Goal: Task Accomplishment & Management: Manage account settings

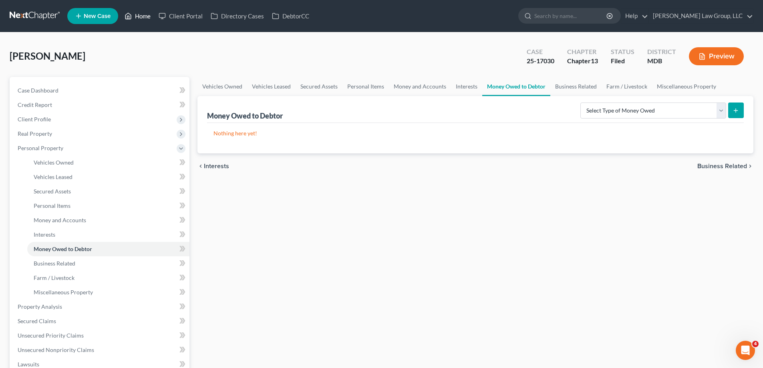
click at [149, 16] on link "Home" at bounding box center [138, 16] width 34 height 14
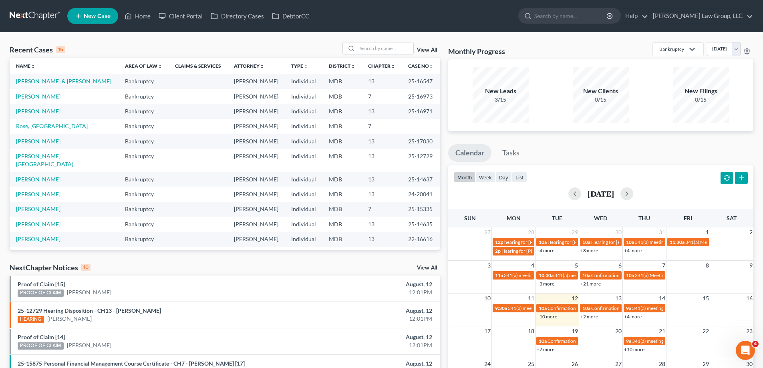
click at [56, 80] on link "[PERSON_NAME] & [PERSON_NAME]" at bounding box center [63, 81] width 95 height 7
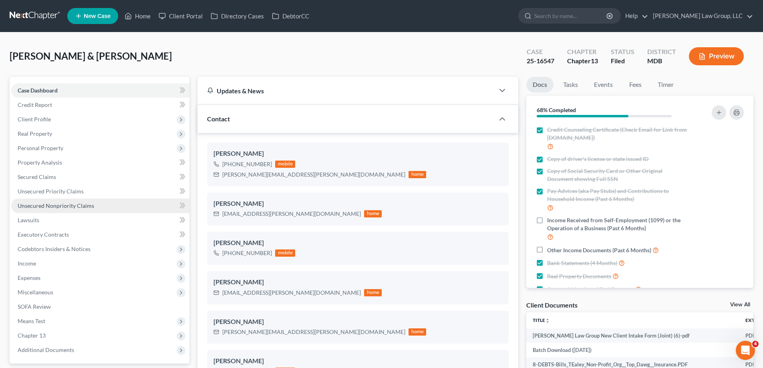
click at [121, 210] on link "Unsecured Nonpriority Claims" at bounding box center [100, 206] width 178 height 14
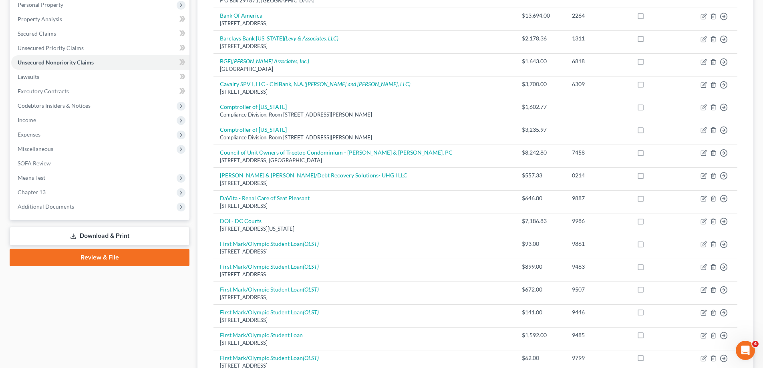
scroll to position [240, 0]
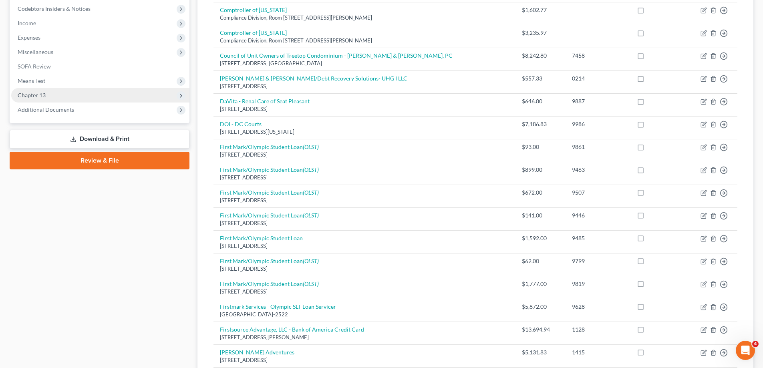
click at [79, 97] on span "Chapter 13" at bounding box center [100, 95] width 178 height 14
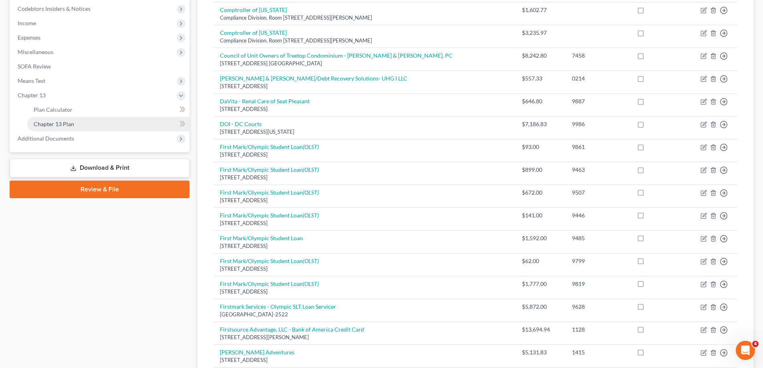
click at [84, 123] on link "Chapter 13 Plan" at bounding box center [108, 124] width 162 height 14
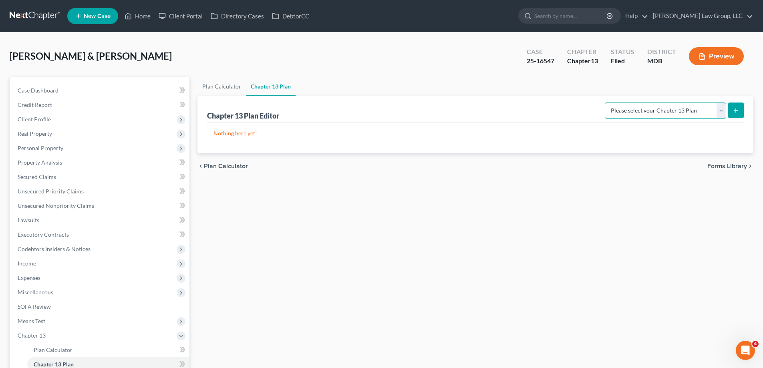
click at [664, 110] on select "Please select your Chapter 13 Plan District of [US_STATE][GEOGRAPHIC_DATA] of […" at bounding box center [665, 111] width 121 height 16
select select "2"
click at [608, 103] on select "Please select your Chapter 13 Plan District of [US_STATE][GEOGRAPHIC_DATA] of […" at bounding box center [665, 111] width 121 height 16
click at [736, 108] on icon "submit" at bounding box center [736, 110] width 6 height 6
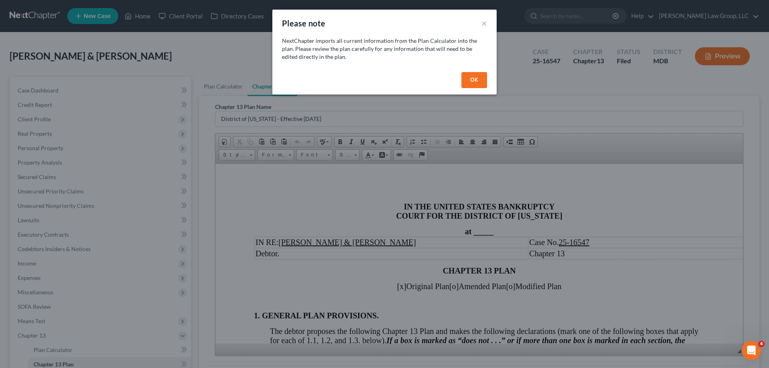
click at [475, 81] on button "OK" at bounding box center [475, 80] width 26 height 16
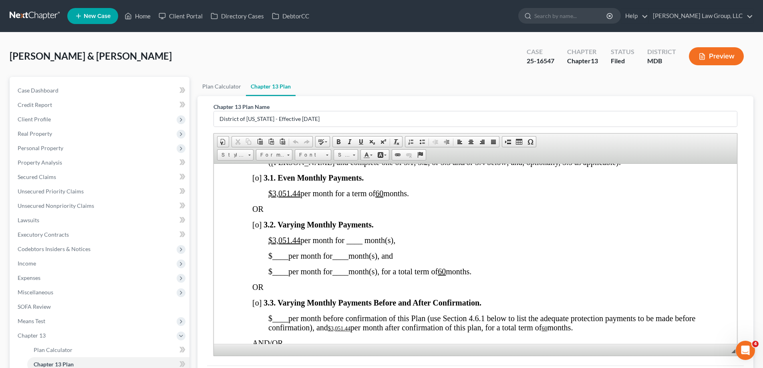
scroll to position [601, 0]
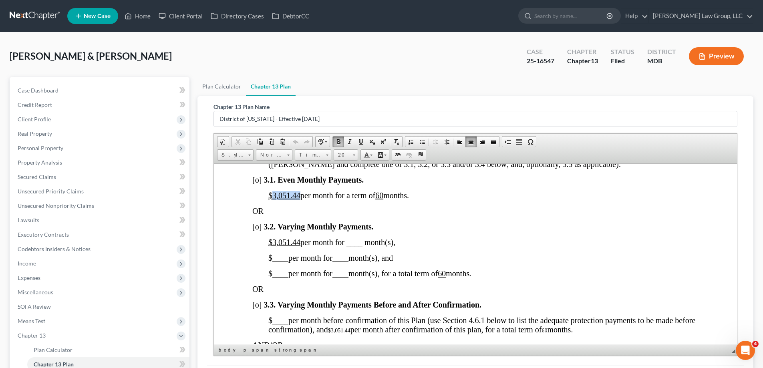
drag, startPoint x: 299, startPoint y: 205, endPoint x: 273, endPoint y: 206, distance: 26.4
click at [273, 200] on u "$3,051.44" at bounding box center [284, 195] width 32 height 9
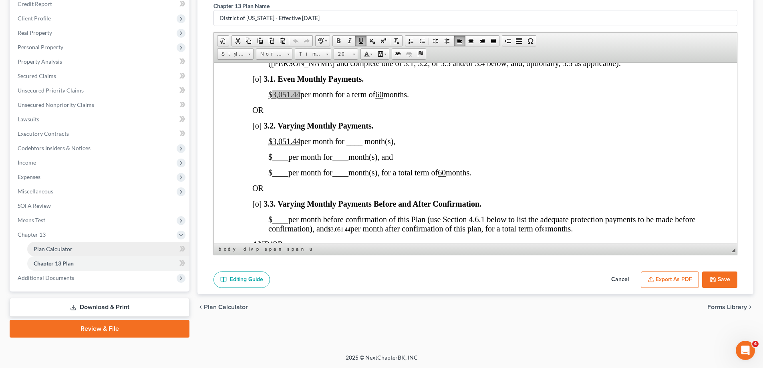
click at [66, 250] on span "Plan Calculator" at bounding box center [53, 249] width 39 height 7
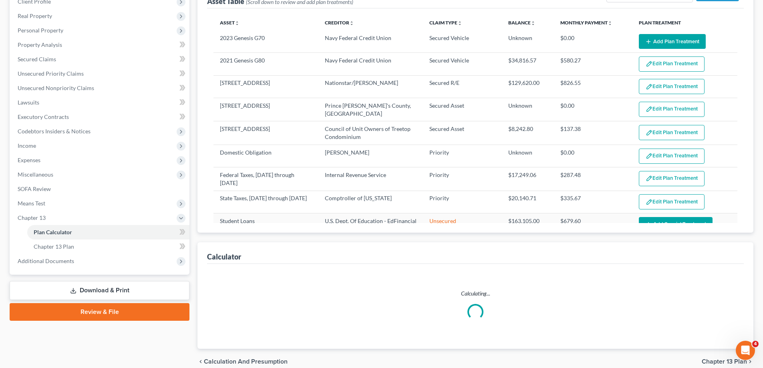
scroll to position [155, 0]
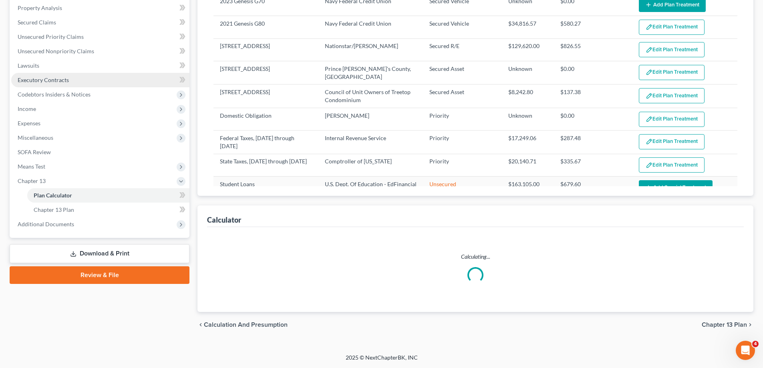
select select "59"
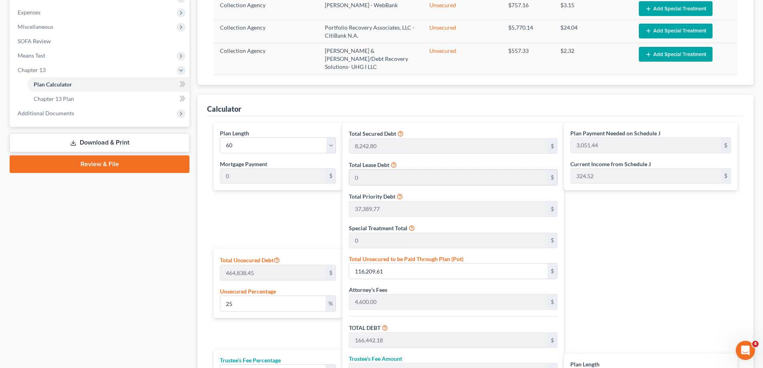
scroll to position [275, 0]
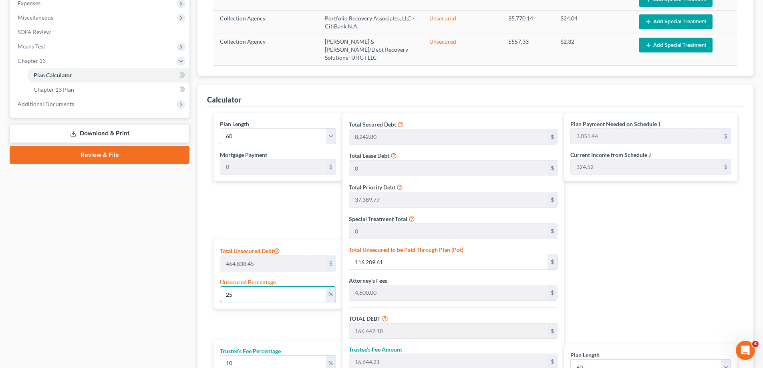
drag, startPoint x: 240, startPoint y: 294, endPoint x: 220, endPoint y: 296, distance: 20.9
click at [220, 296] on div "Total Unsecured Debt 464,838.45 $ Unsecured Percentage 25 %" at bounding box center [278, 274] width 129 height 69
type input "0"
type input "50,232.57"
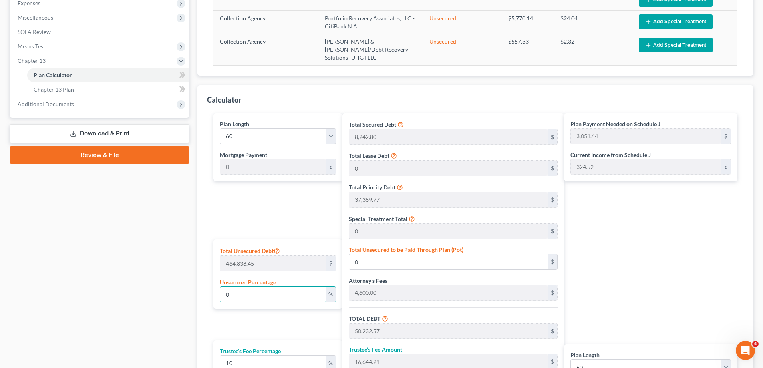
type input "5,023.25"
type input "55,255.82"
type input "920.93"
type input "0"
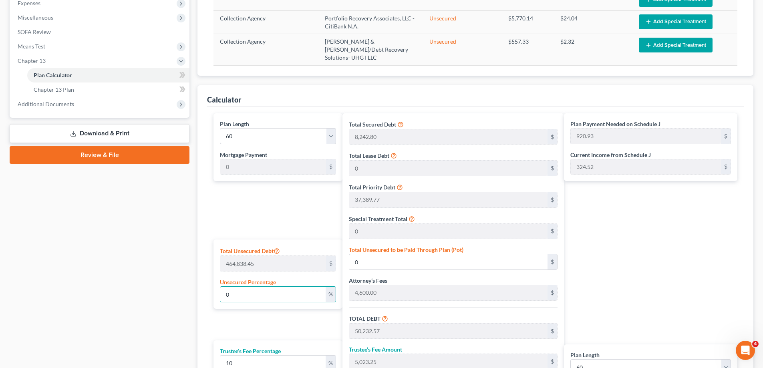
click at [267, 329] on div "Plan Length 1 2 3 4 5 6 7 8 9 10 11 12 13 14 15 16 17 18 19 20 21 22 23 24 25 2…" at bounding box center [276, 275] width 133 height 325
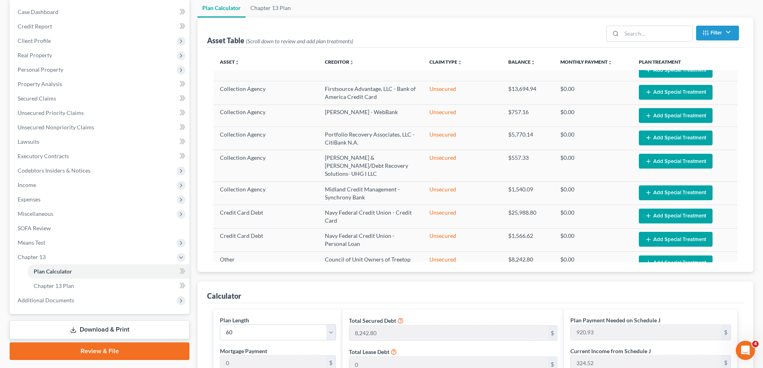
scroll to position [80, 0]
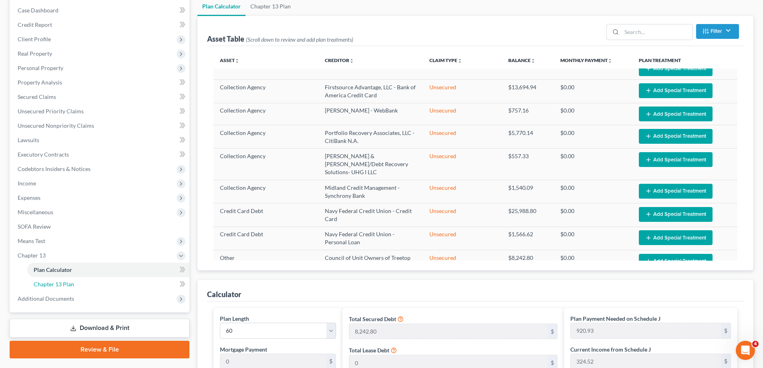
drag, startPoint x: 65, startPoint y: 281, endPoint x: 411, endPoint y: 270, distance: 345.9
click at [66, 281] on span "Chapter 13 Plan" at bounding box center [54, 284] width 40 height 7
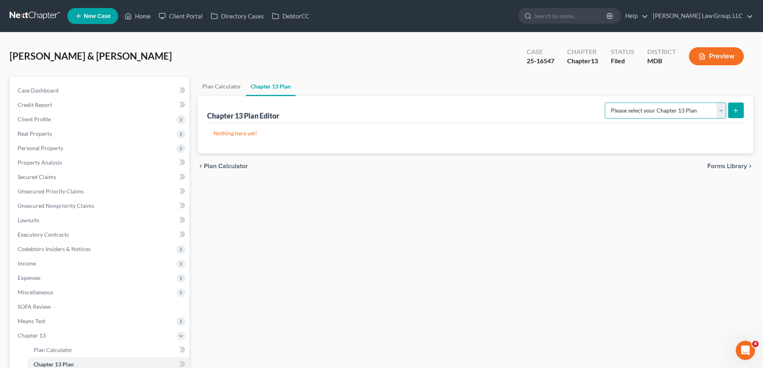
drag, startPoint x: 709, startPoint y: 108, endPoint x: 704, endPoint y: 118, distance: 10.9
click at [709, 108] on select "Please select your Chapter 13 Plan District of [US_STATE][GEOGRAPHIC_DATA] of […" at bounding box center [665, 111] width 121 height 16
select select "2"
click at [608, 103] on select "Please select your Chapter 13 Plan District of [US_STATE][GEOGRAPHIC_DATA] of […" at bounding box center [665, 111] width 121 height 16
click at [737, 115] on button "submit" at bounding box center [736, 111] width 16 height 16
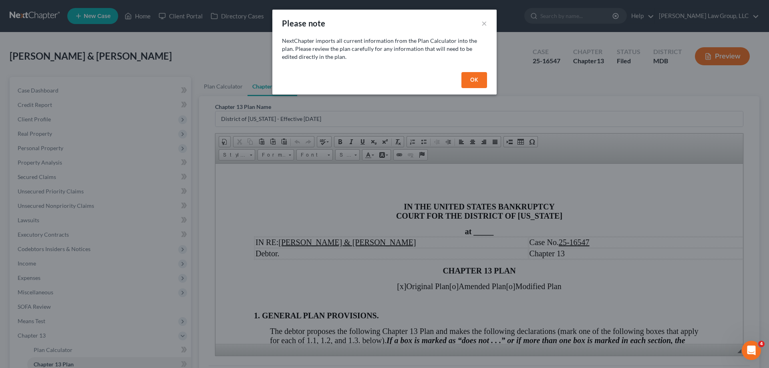
click at [477, 80] on button "OK" at bounding box center [475, 80] width 26 height 16
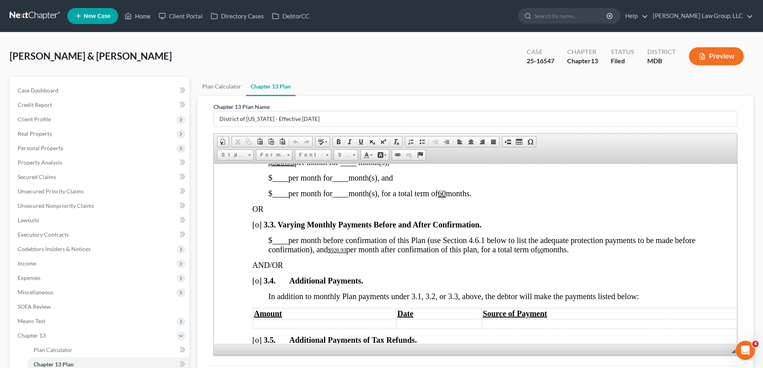
scroll to position [601, 0]
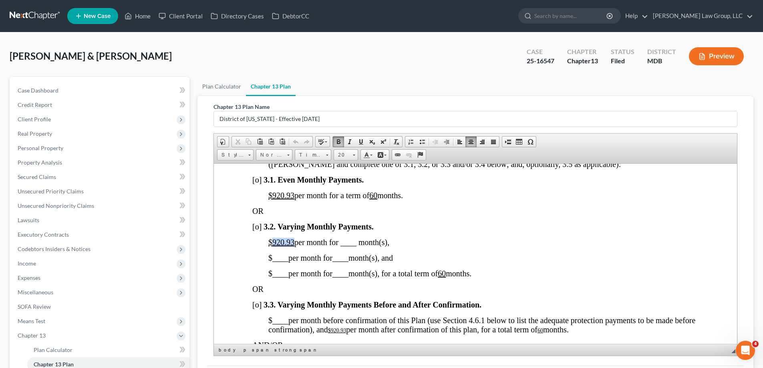
drag, startPoint x: 293, startPoint y: 251, endPoint x: 272, endPoint y: 254, distance: 21.8
click at [272, 246] on u "$920.93" at bounding box center [281, 242] width 26 height 9
click at [275, 262] on span "____" at bounding box center [280, 257] width 16 height 9
drag, startPoint x: 293, startPoint y: 205, endPoint x: 274, endPoint y: 206, distance: 19.7
click at [274, 200] on u "$920.93" at bounding box center [281, 195] width 26 height 9
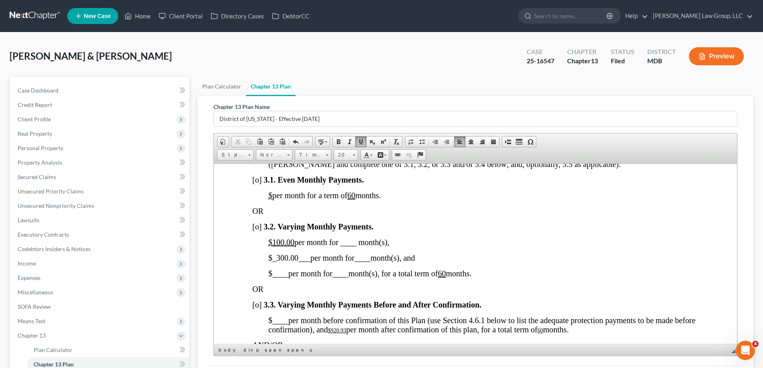
click at [355, 200] on u "60" at bounding box center [351, 195] width 8 height 9
drag, startPoint x: 298, startPoint y: 266, endPoint x: 275, endPoint y: 267, distance: 22.9
click at [274, 262] on span "_300.00___" at bounding box center [291, 257] width 38 height 9
click at [366, 143] on link "Underline" at bounding box center [360, 142] width 11 height 10
click at [350, 246] on span "$100.00 per month for ____ month(s)," at bounding box center [328, 242] width 121 height 9
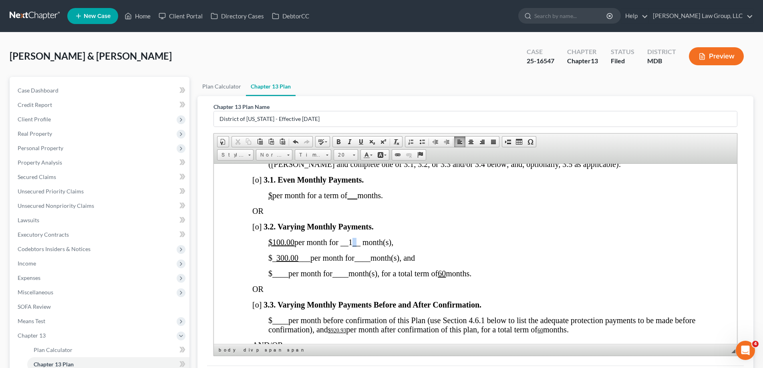
drag, startPoint x: 354, startPoint y: 252, endPoint x: 351, endPoint y: 250, distance: 4.1
click at [351, 246] on span "$100.00 per month for __1__ month(s)," at bounding box center [330, 242] width 125 height 9
click at [361, 144] on span at bounding box center [361, 142] width 6 height 6
click at [365, 262] on span "____" at bounding box center [363, 257] width 16 height 9
click at [367, 262] on span "__34__" at bounding box center [367, 257] width 24 height 9
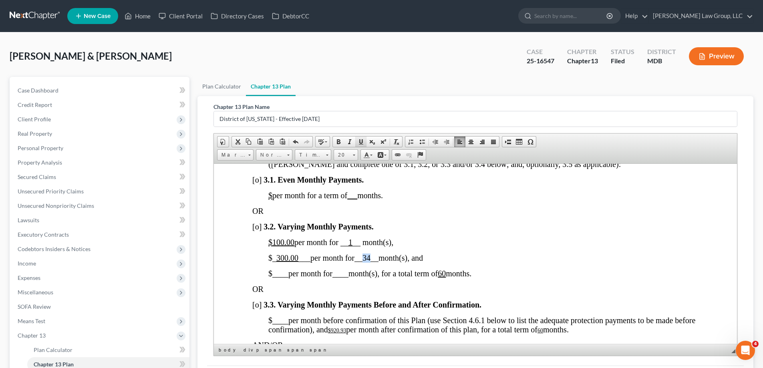
click at [360, 143] on span at bounding box center [361, 142] width 6 height 6
click at [276, 278] on span "____" at bounding box center [280, 273] width 16 height 9
drag, startPoint x: 305, startPoint y: 280, endPoint x: 276, endPoint y: 283, distance: 29.4
click at [276, 278] on span "_1,776.00 ___" at bounding box center [294, 273] width 44 height 9
click at [358, 140] on span at bounding box center [361, 142] width 6 height 6
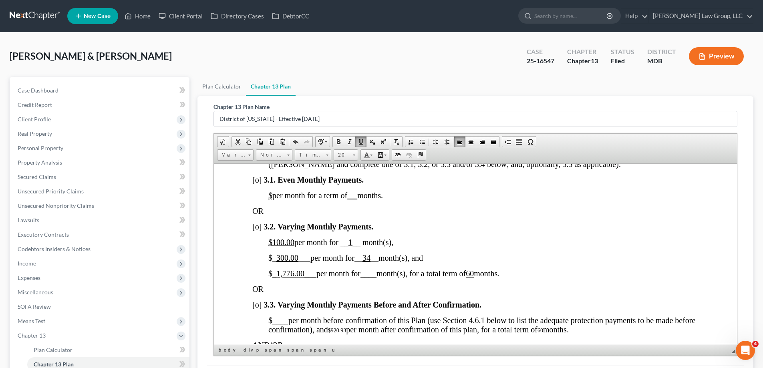
click at [372, 278] on span "____" at bounding box center [369, 273] width 16 height 9
drag, startPoint x: 381, startPoint y: 282, endPoint x: 372, endPoint y: 282, distance: 8.8
click at [372, 278] on span "__25__" at bounding box center [373, 273] width 24 height 9
click at [360, 143] on span at bounding box center [361, 142] width 6 height 6
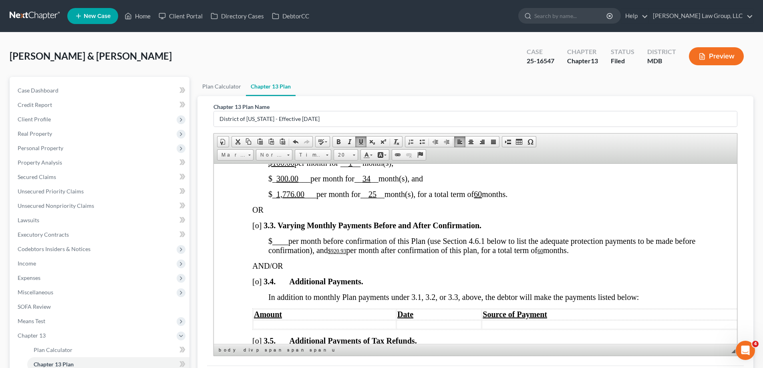
scroll to position [681, 0]
drag, startPoint x: 371, startPoint y: 260, endPoint x: 356, endPoint y: 261, distance: 14.9
click at [356, 254] on span "$ ____ per month before confirmation of this Plan (use Section 4.6.1 below to l…" at bounding box center [481, 245] width 427 height 18
click at [528, 253] on u "60" at bounding box center [525, 250] width 6 height 6
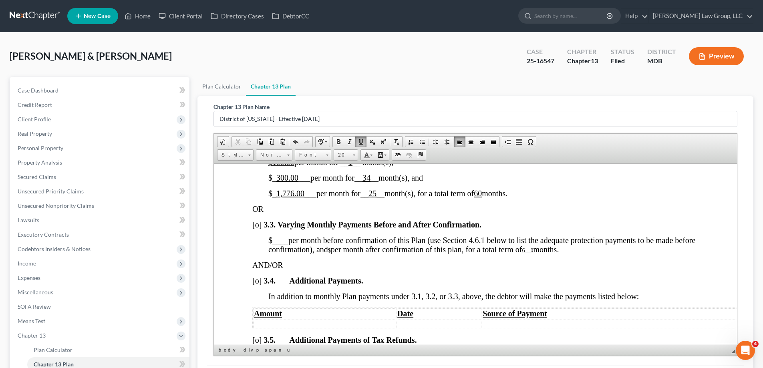
click at [533, 253] on u "6 0" at bounding box center [527, 250] width 11 height 6
click at [550, 254] on span "months." at bounding box center [538, 249] width 26 height 9
click at [553, 254] on span "months." at bounding box center [541, 249] width 26 height 9
click at [528, 253] on u at bounding box center [525, 250] width 6 height 6
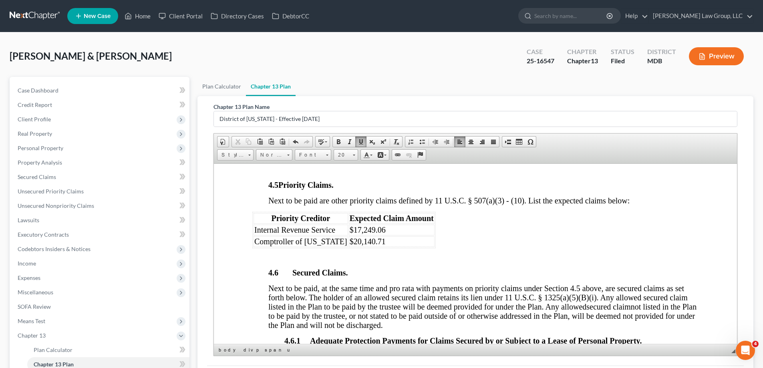
scroll to position [1282, 0]
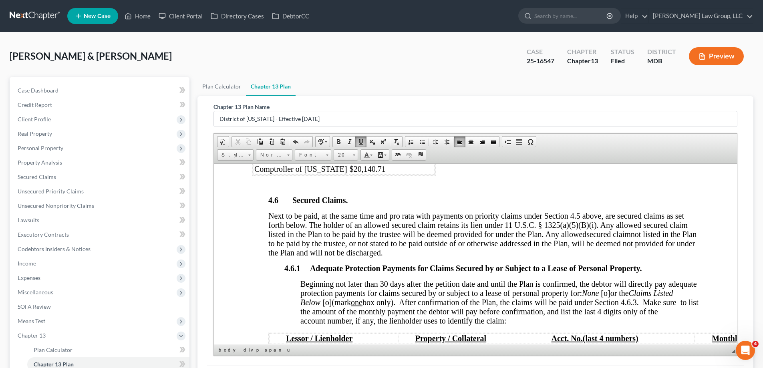
click at [610, 297] on span "[o]" at bounding box center [605, 292] width 9 height 9
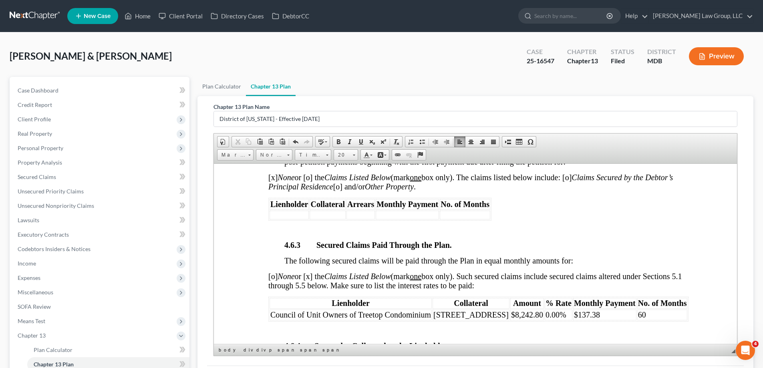
scroll to position [1522, 0]
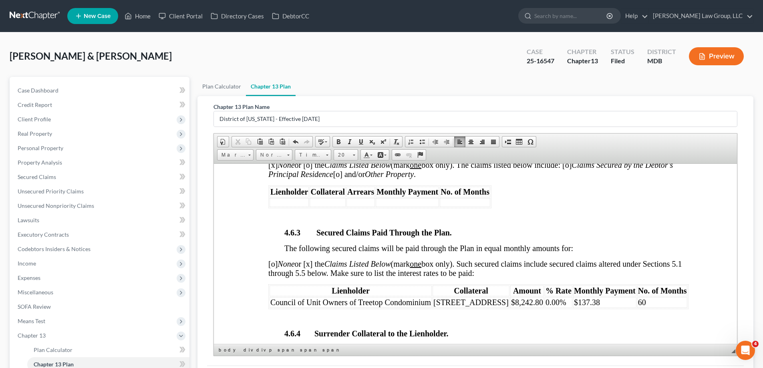
click at [640, 308] on td "60" at bounding box center [662, 302] width 50 height 11
drag, startPoint x: 590, startPoint y: 313, endPoint x: 561, endPoint y: 314, distance: 29.3
click at [573, 308] on td "$137.38" at bounding box center [604, 302] width 63 height 11
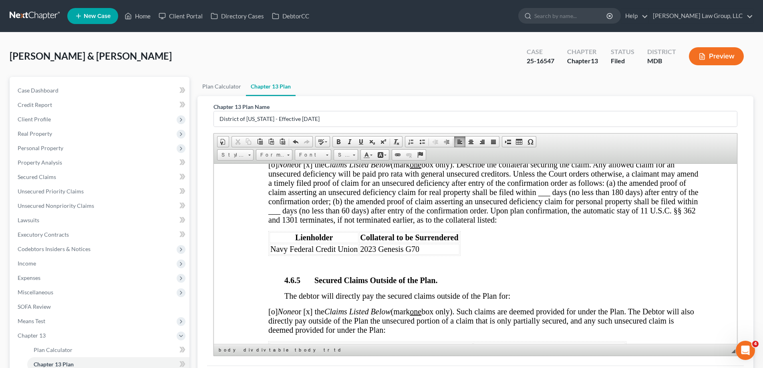
scroll to position [1683, 0]
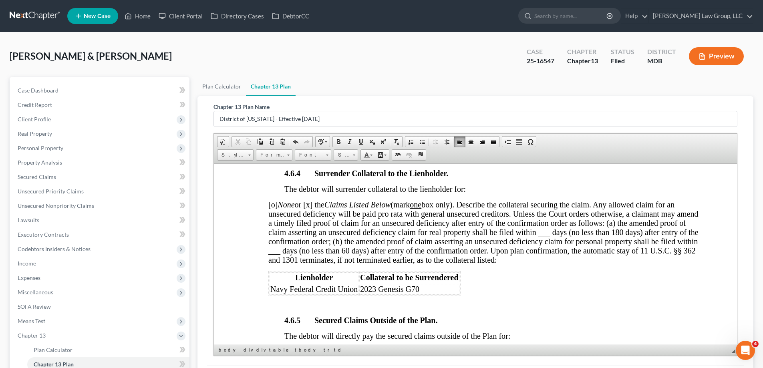
click at [321, 261] on span "[o] None or [x] the Claims Listed Below (mark one box only). Describe the colla…" at bounding box center [483, 232] width 430 height 64
drag, startPoint x: 329, startPoint y: 258, endPoint x: 321, endPoint y: 259, distance: 7.4
click at [321, 259] on span "[o] None or [x] the Claims Listed Below (mark one box only). Describe the colla…" at bounding box center [483, 232] width 430 height 64
click at [362, 143] on span at bounding box center [361, 142] width 6 height 6
click at [551, 287] on div "4.6.1 Adequate Protection Payments for Claims Secured by or Subject to a Lease …" at bounding box center [483, 206] width 430 height 686
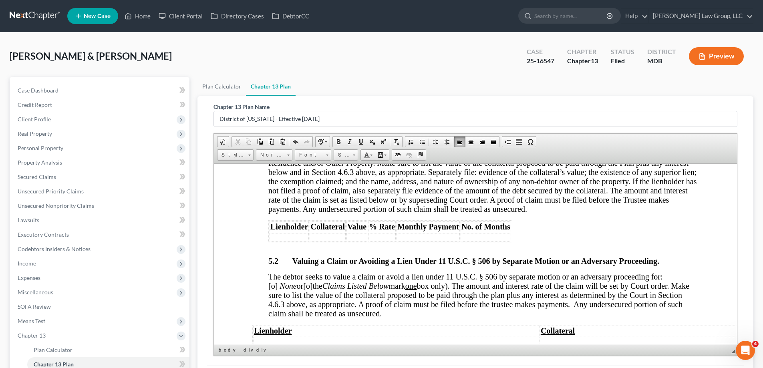
scroll to position [2404, 0]
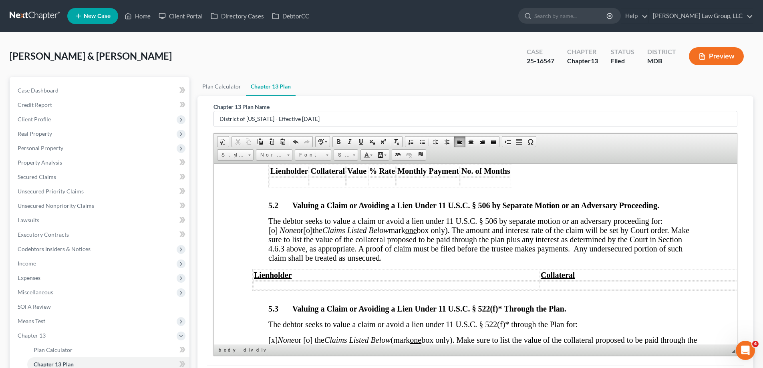
click at [278, 234] on span "[o]" at bounding box center [272, 230] width 9 height 9
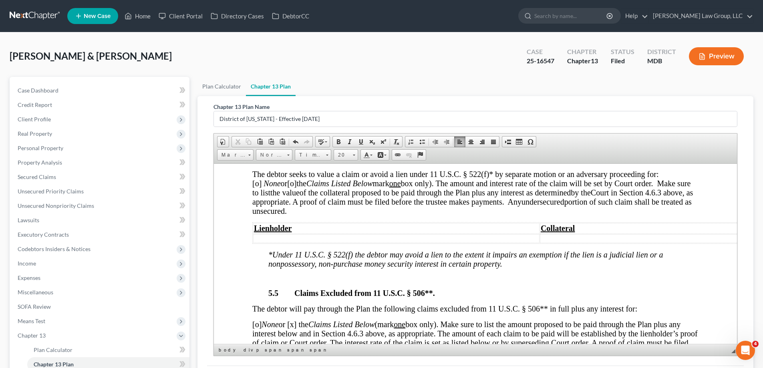
scroll to position [2684, 0]
click at [262, 187] on span "[o]" at bounding box center [256, 182] width 9 height 9
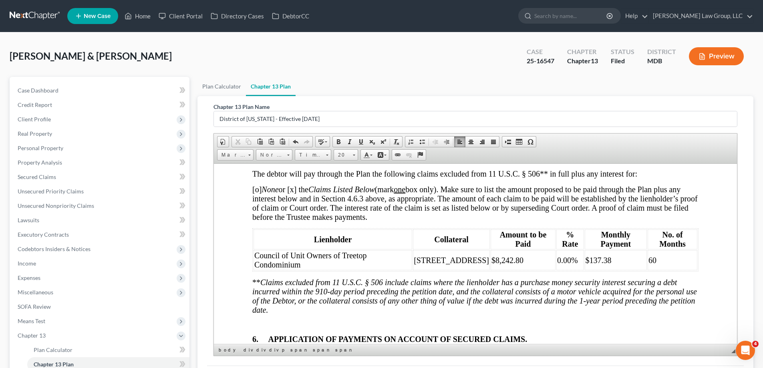
scroll to position [2804, 0]
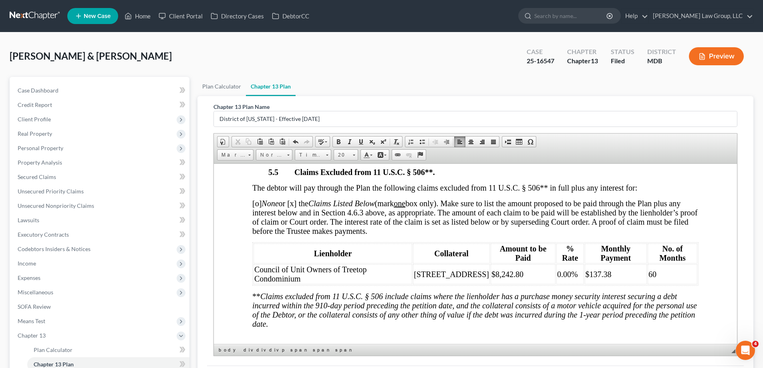
click at [258, 212] on span "[o] None or [x] the Claims Listed Below (mark one box only). Make sure to list …" at bounding box center [475, 217] width 446 height 36
click at [296, 214] on span "[x ] None or [x] the Claims Listed Below (mark one box only). Make sure to list…" at bounding box center [475, 217] width 446 height 36
drag, startPoint x: 656, startPoint y: 271, endPoint x: 641, endPoint y: 269, distance: 15.8
click at [648, 269] on td "60" at bounding box center [673, 274] width 50 height 20
drag, startPoint x: 612, startPoint y: 268, endPoint x: 573, endPoint y: 274, distance: 39.2
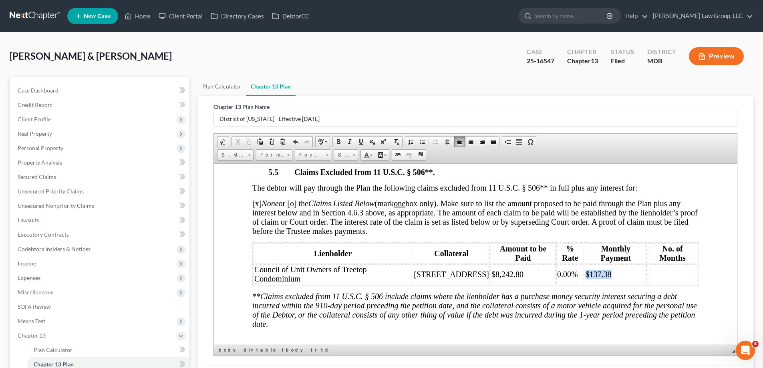
click at [573, 274] on tr "Council of Unit Owners of Treetop Condominium [STREET_ADDRESS] $8,242.80 0.00% …" at bounding box center [476, 274] width 444 height 20
drag, startPoint x: 559, startPoint y: 268, endPoint x: 548, endPoint y: 267, distance: 10.8
click at [557, 270] on span "0.00%" at bounding box center [567, 274] width 21 height 9
click at [568, 269] on td "%" at bounding box center [569, 274] width 27 height 20
drag, startPoint x: 526, startPoint y: 270, endPoint x: 483, endPoint y: 269, distance: 43.7
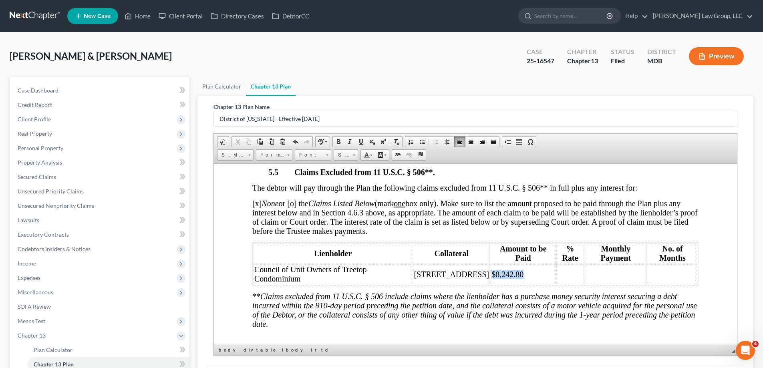
click at [491, 269] on td "$8,242.80" at bounding box center [523, 274] width 65 height 20
drag, startPoint x: 478, startPoint y: 270, endPoint x: 427, endPoint y: 274, distance: 50.6
click at [415, 271] on tr "Council of Unit Owners of Treetop Condominium [STREET_ADDRESS]" at bounding box center [476, 274] width 444 height 20
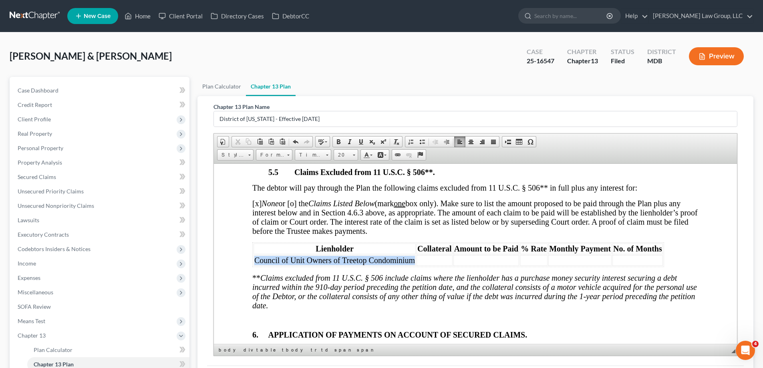
drag, startPoint x: 414, startPoint y: 270, endPoint x: 254, endPoint y: 266, distance: 160.3
click at [254, 264] on span "Council of Unit Owners of Treetop Condominium" at bounding box center [334, 260] width 161 height 9
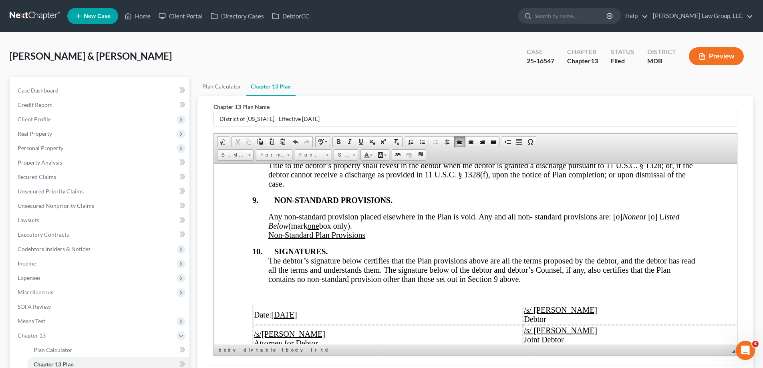
scroll to position [3205, 0]
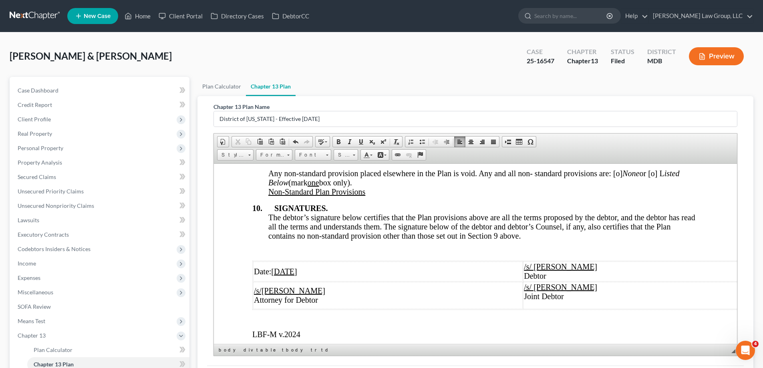
click at [619, 183] on span "Any non-standard provision placed elsewhere in the Plan is void. Any and all no…" at bounding box center [473, 178] width 411 height 18
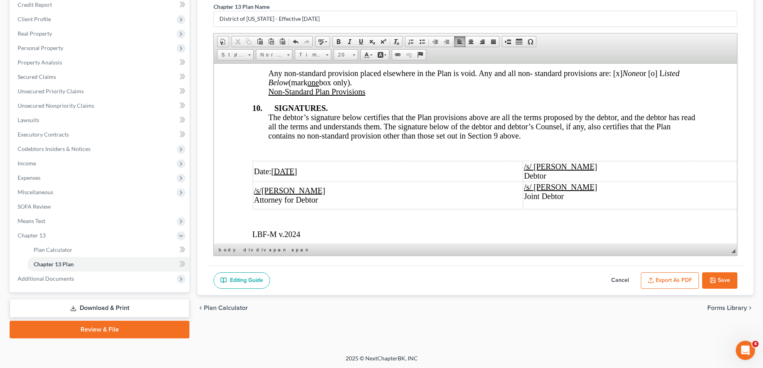
scroll to position [101, 0]
click at [667, 278] on button "Export as PDF" at bounding box center [670, 280] width 58 height 17
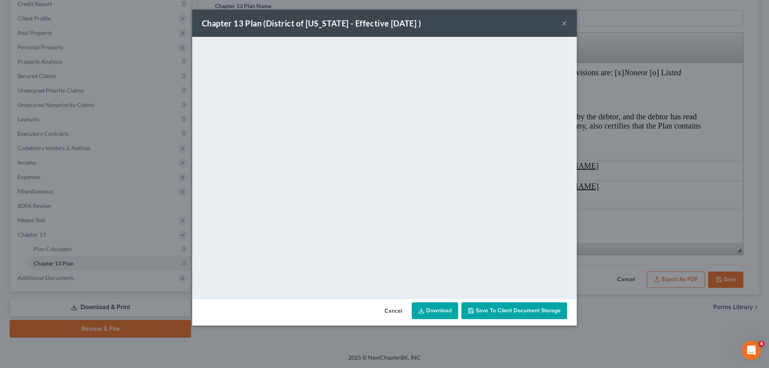
click at [495, 312] on span "Save to Client Document Storage" at bounding box center [518, 310] width 85 height 7
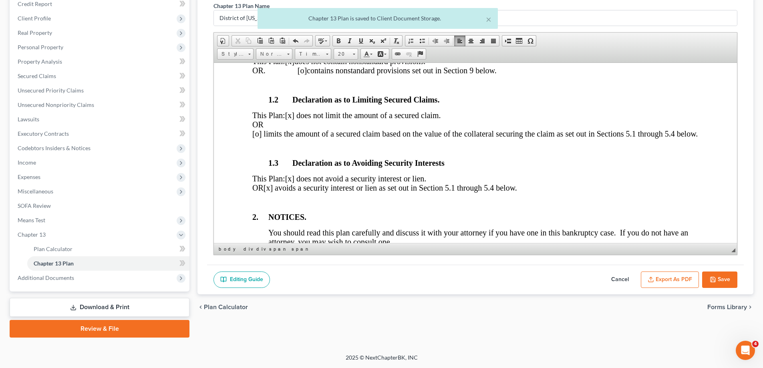
scroll to position [240, 0]
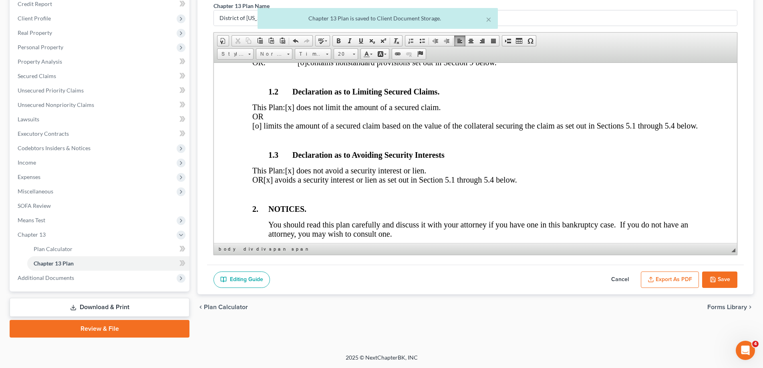
click at [300, 184] on span "[x] avoids a security interest or lien as set out in Section 5.1 through 5.4 be…" at bounding box center [391, 179] width 254 height 9
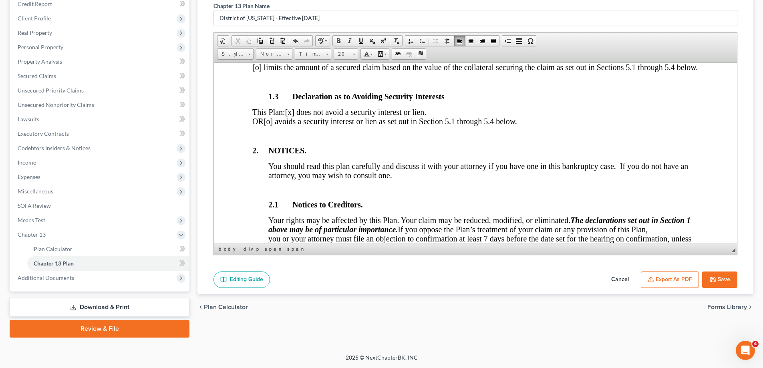
scroll to position [361, 0]
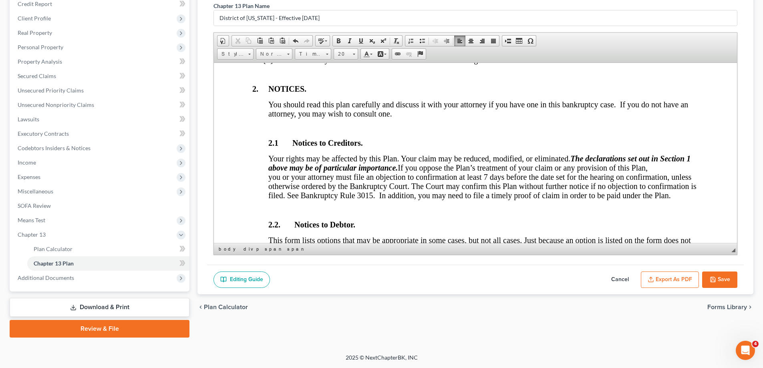
click at [665, 274] on button "Export as PDF" at bounding box center [670, 280] width 58 height 17
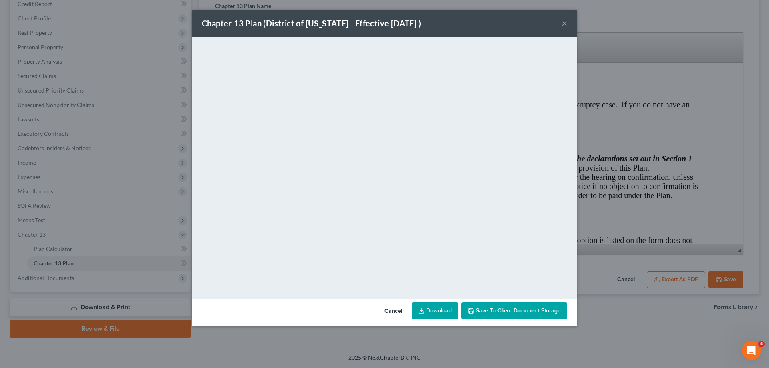
click at [513, 310] on span "Save to Client Document Storage" at bounding box center [518, 310] width 85 height 7
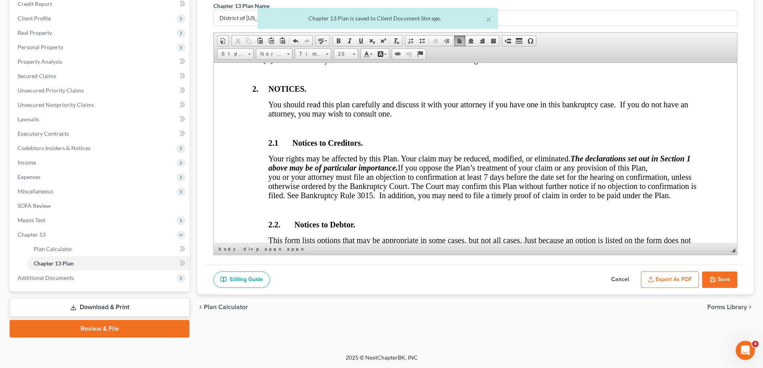
click at [727, 273] on button "Save" at bounding box center [719, 280] width 35 height 17
select select "2"
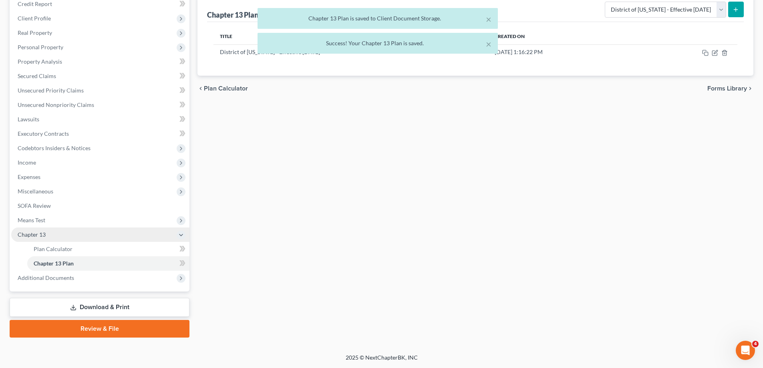
scroll to position [0, 0]
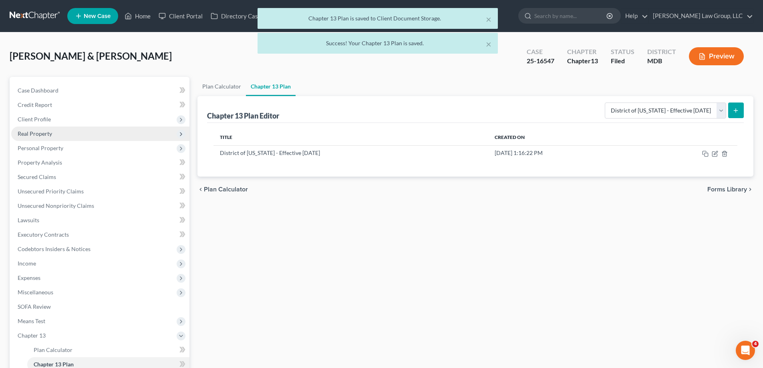
click at [50, 130] on span "Real Property" at bounding box center [35, 133] width 34 height 7
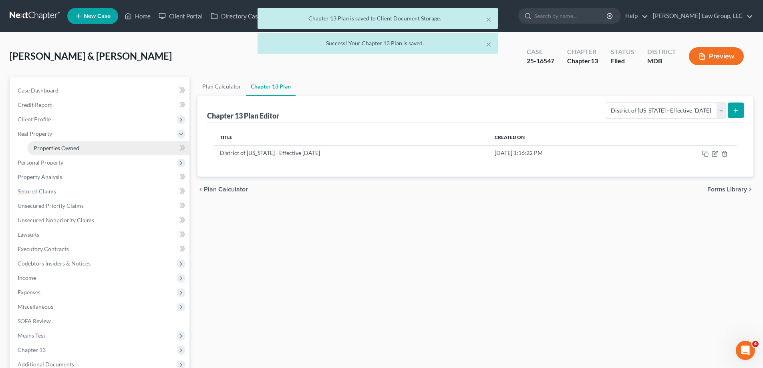
click at [61, 148] on span "Properties Owned" at bounding box center [57, 148] width 46 height 7
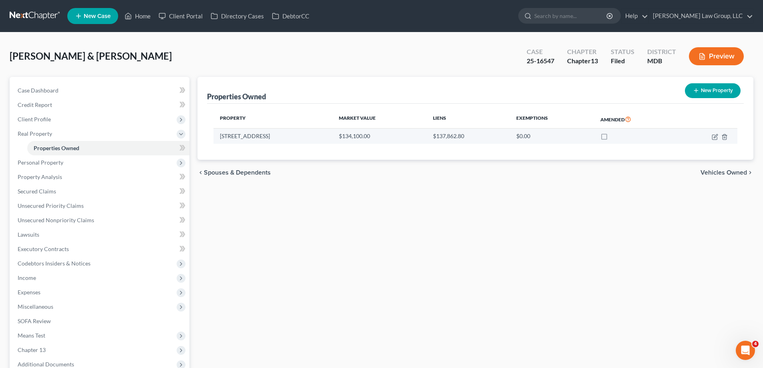
click at [718, 134] on td at bounding box center [707, 136] width 60 height 15
click at [716, 135] on icon "button" at bounding box center [715, 137] width 6 height 6
select select "21"
select select "0"
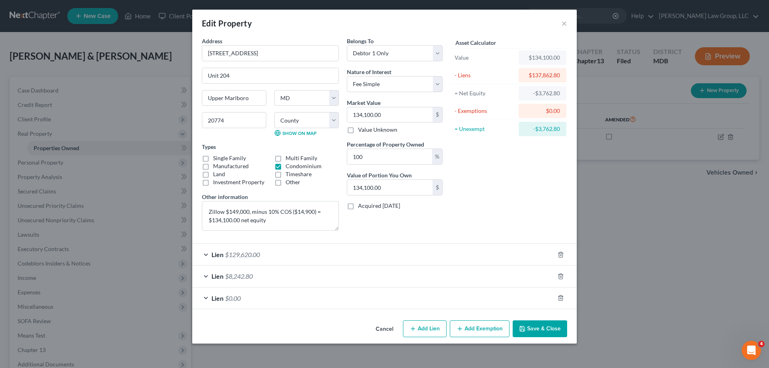
click at [546, 323] on button "Save & Close" at bounding box center [540, 329] width 54 height 17
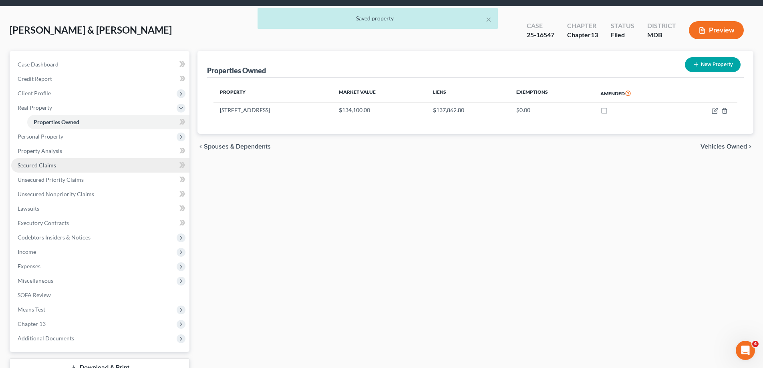
scroll to position [40, 0]
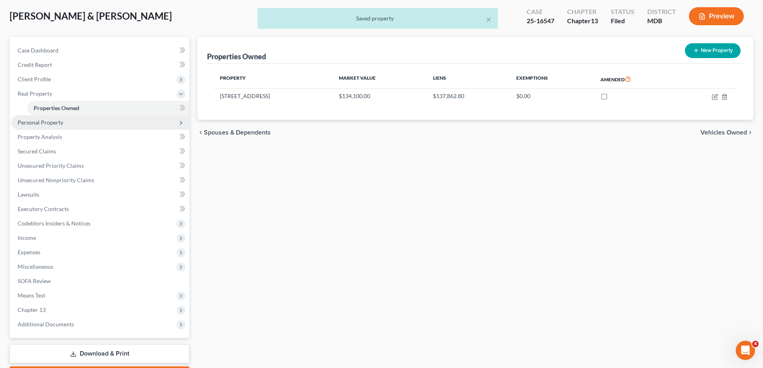
click at [56, 126] on span "Personal Property" at bounding box center [100, 122] width 178 height 14
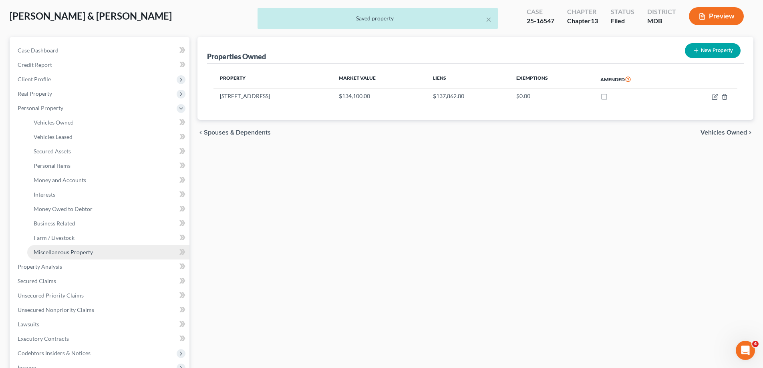
click at [57, 257] on link "Miscellaneous Property" at bounding box center [108, 252] width 162 height 14
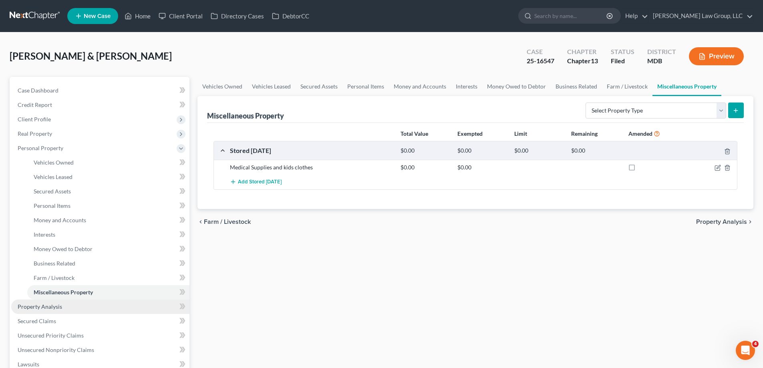
click at [91, 310] on link "Property Analysis" at bounding box center [100, 307] width 178 height 14
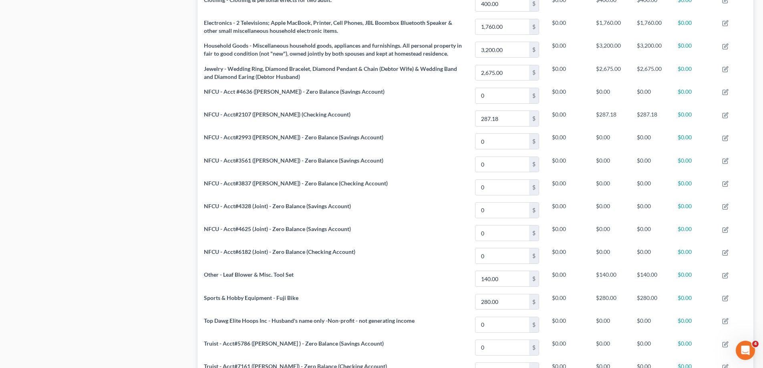
scroll to position [280, 0]
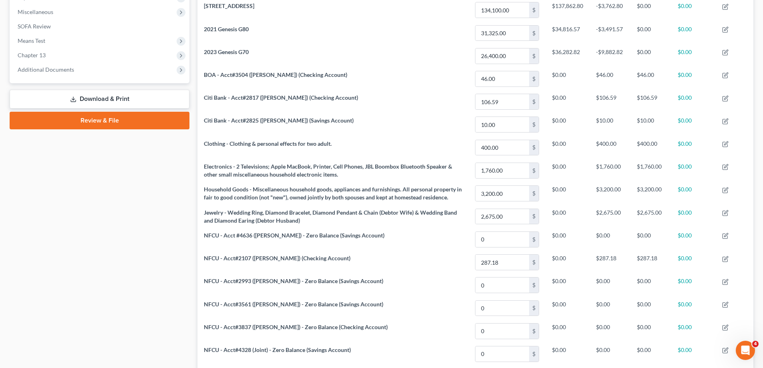
click at [83, 95] on link "Download & Print" at bounding box center [100, 99] width 180 height 19
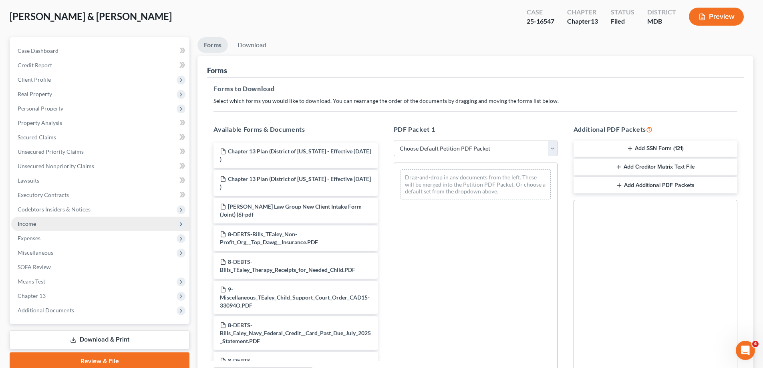
scroll to position [80, 0]
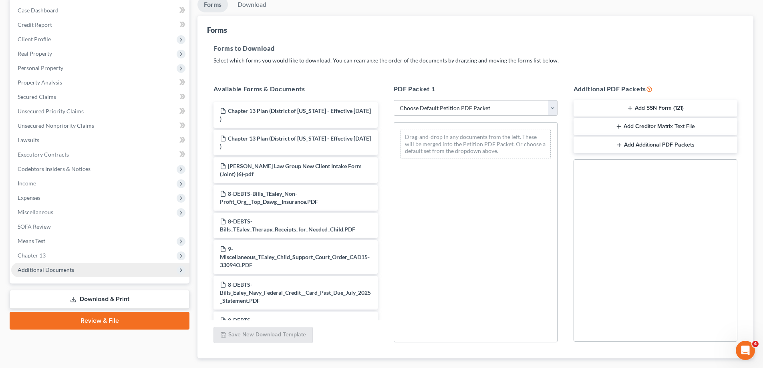
click at [67, 268] on span "Additional Documents" at bounding box center [46, 269] width 56 height 7
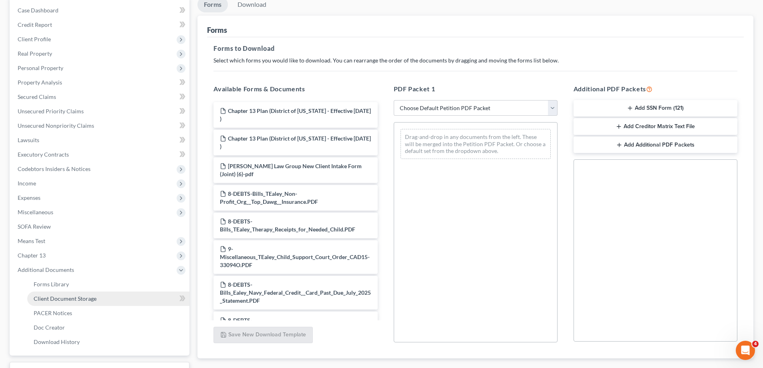
click at [76, 303] on link "Client Document Storage" at bounding box center [108, 299] width 162 height 14
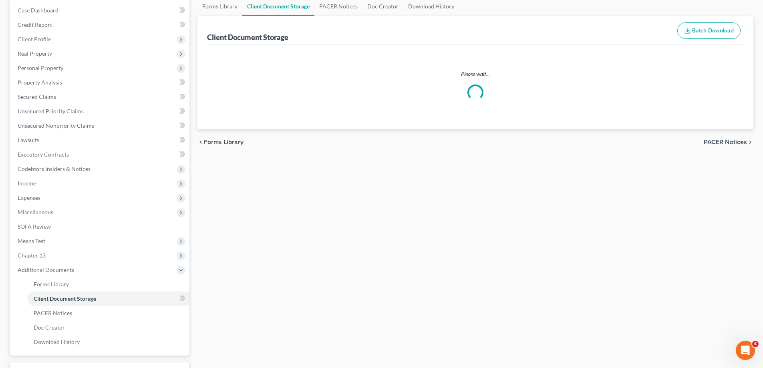
scroll to position [41, 0]
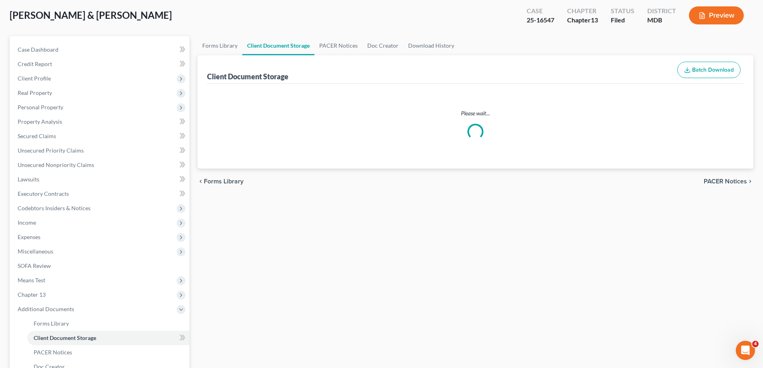
select select "14"
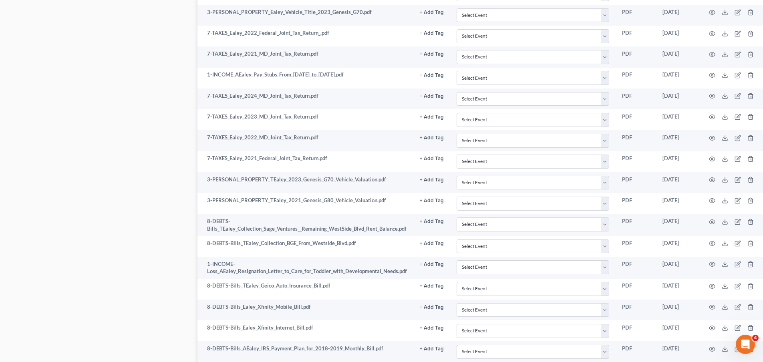
scroll to position [1532, 0]
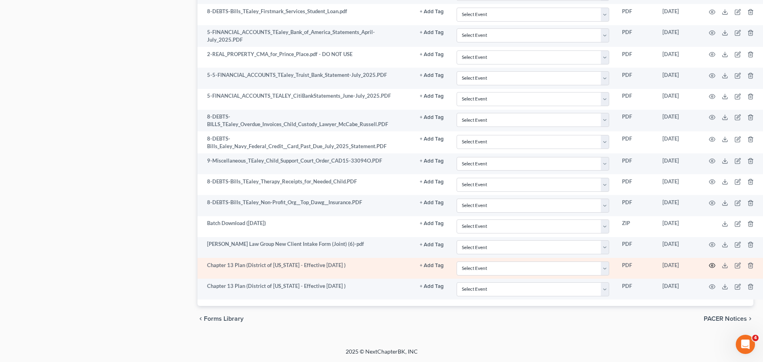
click at [709, 264] on icon "button" at bounding box center [712, 265] width 6 height 6
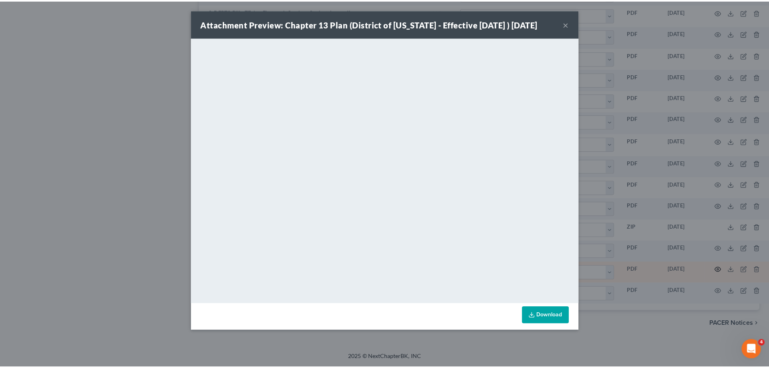
scroll to position [1526, 0]
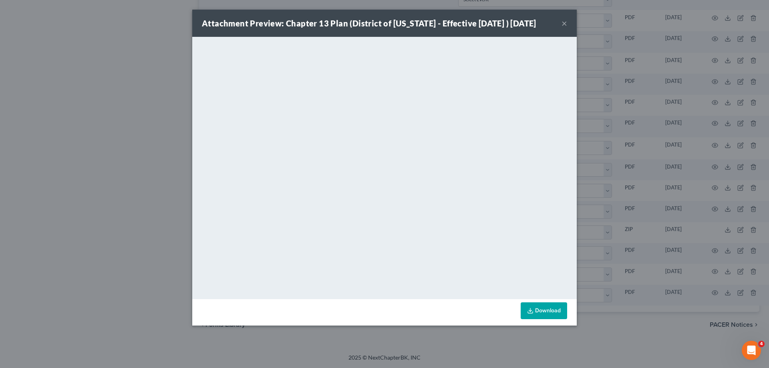
click at [563, 23] on button "×" at bounding box center [565, 23] width 6 height 10
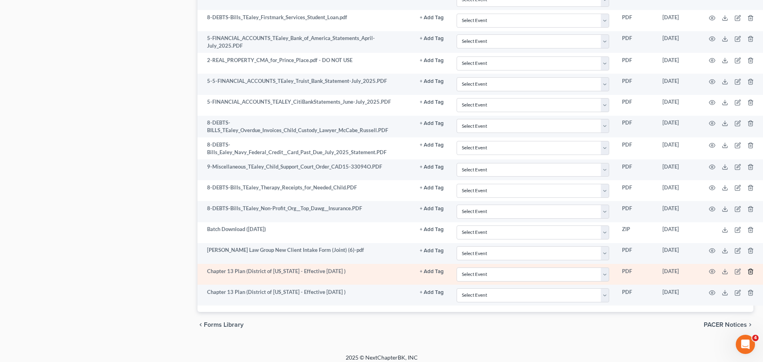
click at [749, 271] on icon "button" at bounding box center [751, 271] width 6 height 6
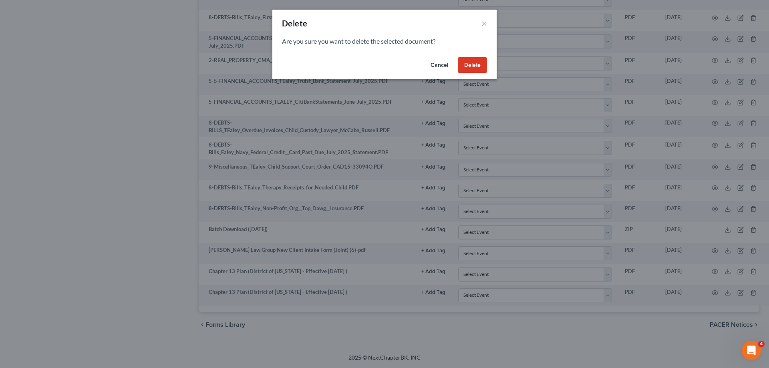
click at [462, 64] on button "Delete" at bounding box center [472, 65] width 29 height 16
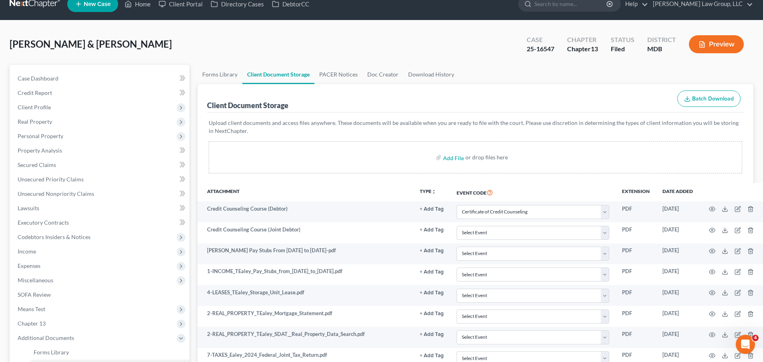
scroll to position [0, 0]
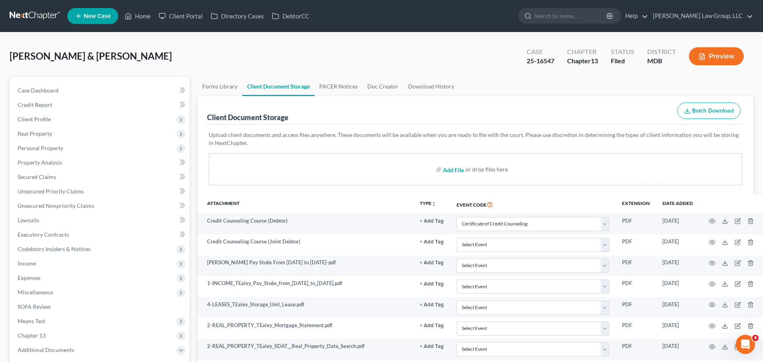
click at [450, 169] on input "file" at bounding box center [452, 169] width 19 height 14
type input "C:\fakepath\[PERSON_NAME].pdf"
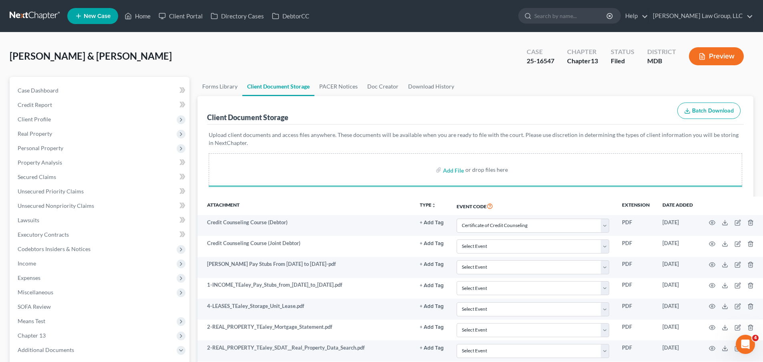
scroll to position [352, 0]
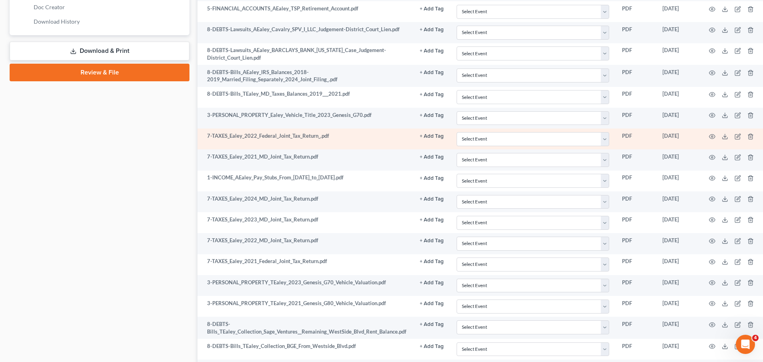
select select "14"
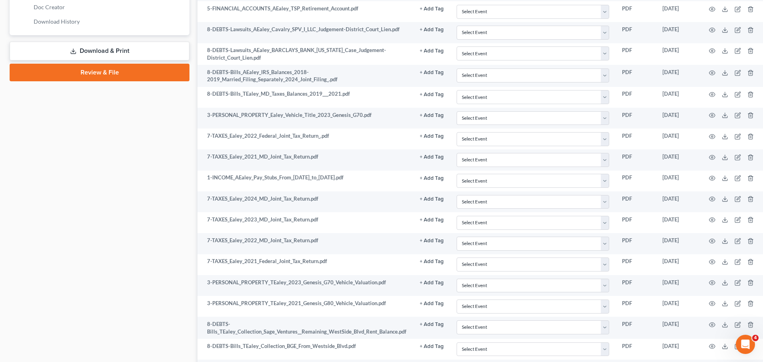
scroll to position [1532, 0]
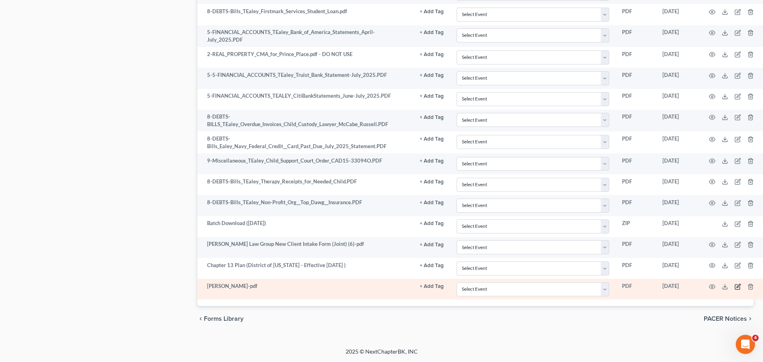
click at [739, 285] on icon "button" at bounding box center [739, 286] width 4 height 4
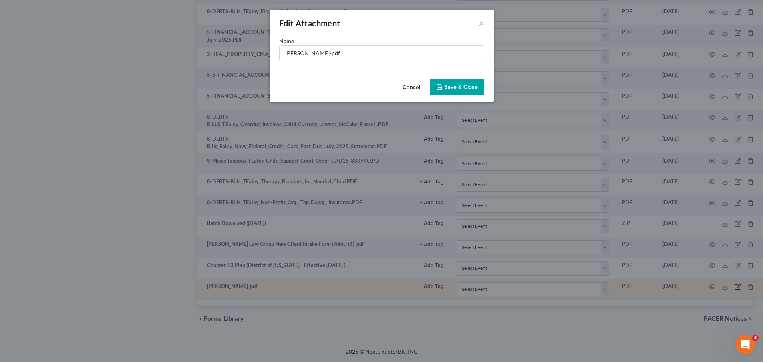
scroll to position [1526, 0]
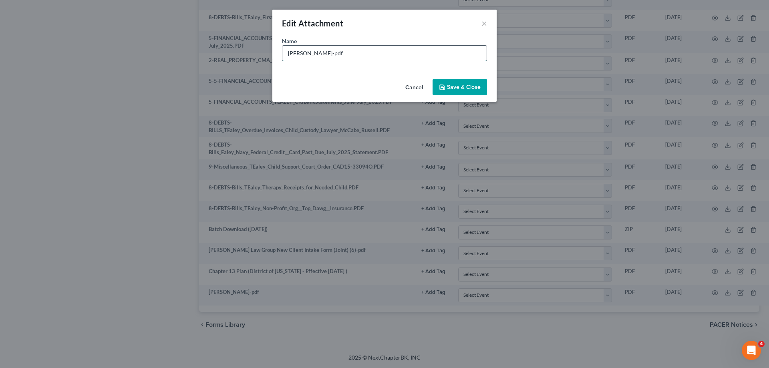
click at [341, 53] on input "[PERSON_NAME]-pdf" at bounding box center [384, 53] width 204 height 15
type input "[PERSON_NAME]-pdf USE THIS"
drag, startPoint x: 465, startPoint y: 85, endPoint x: 538, endPoint y: 183, distance: 122.8
click at [464, 85] on span "Save & Close" at bounding box center [464, 87] width 34 height 7
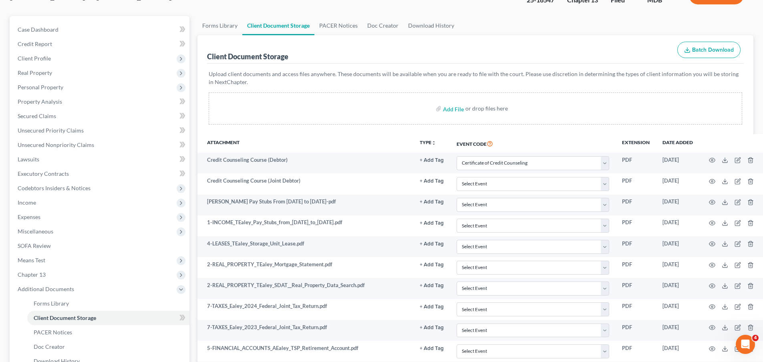
scroll to position [0, 0]
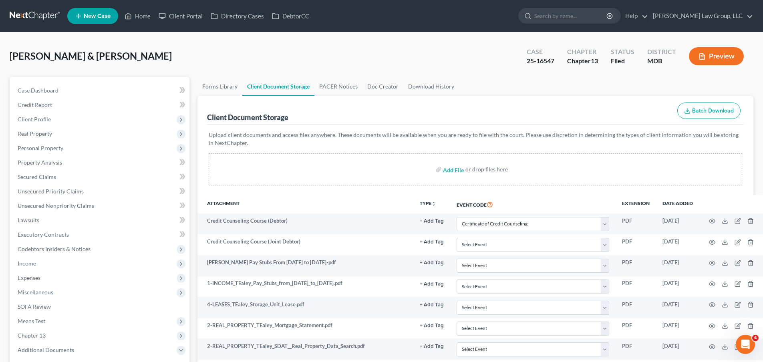
click at [133, 8] on ul "New Case Home Client Portal Directory Cases DebtorCC - No Result - See all resu…" at bounding box center [410, 16] width 686 height 21
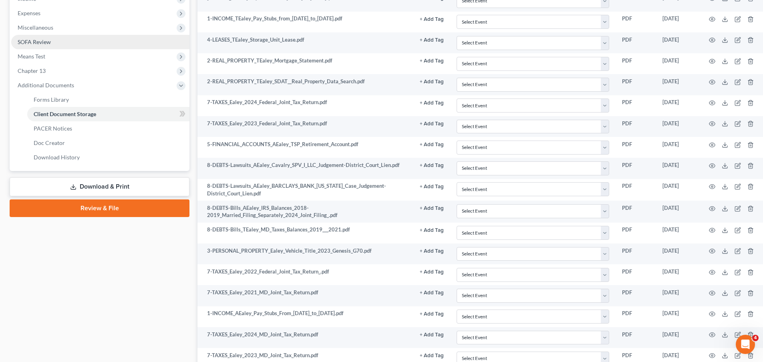
scroll to position [160, 0]
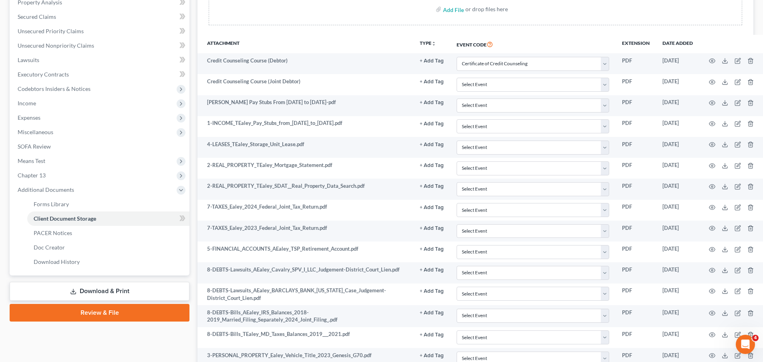
click at [101, 290] on link "Download & Print" at bounding box center [100, 291] width 180 height 19
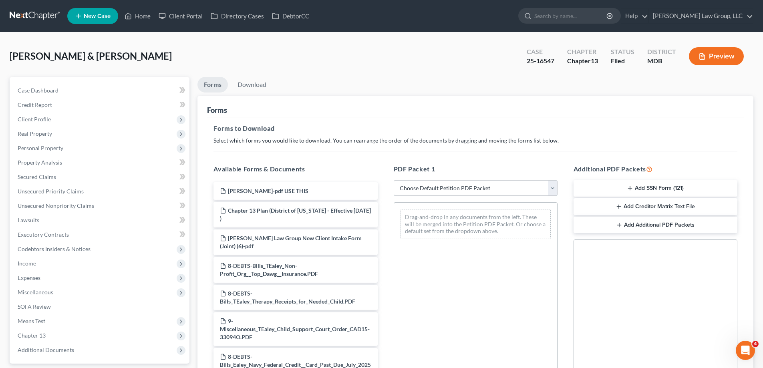
click at [406, 185] on select "Choose Default Petition PDF Packet Complete Bankruptcy Petition (all forms and …" at bounding box center [476, 188] width 164 height 16
click at [393, 153] on div "Forms to Download Select which forms you would like to download. You can rearra…" at bounding box center [475, 278] width 537 height 322
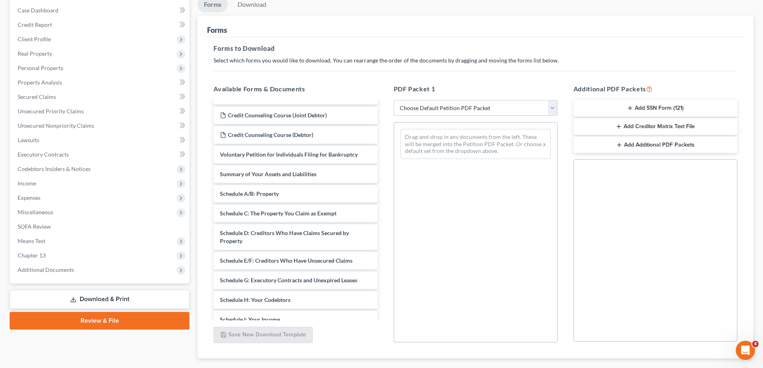
scroll to position [1963, 0]
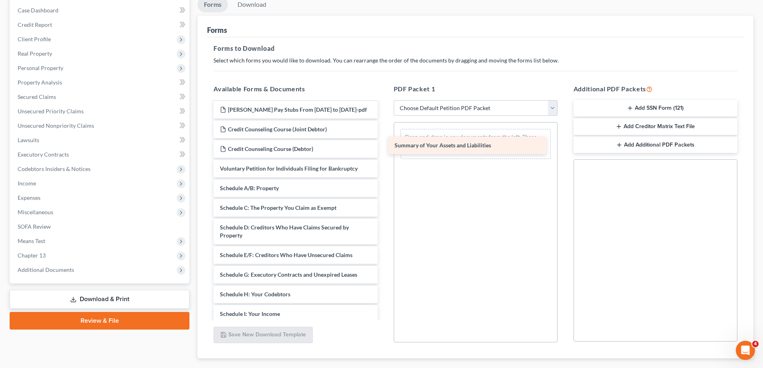
drag, startPoint x: 296, startPoint y: 195, endPoint x: 472, endPoint y: 143, distance: 183.4
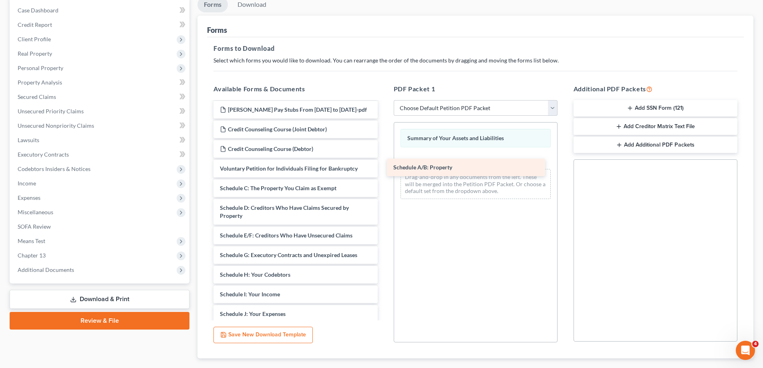
drag, startPoint x: 272, startPoint y: 198, endPoint x: 446, endPoint y: 169, distance: 175.9
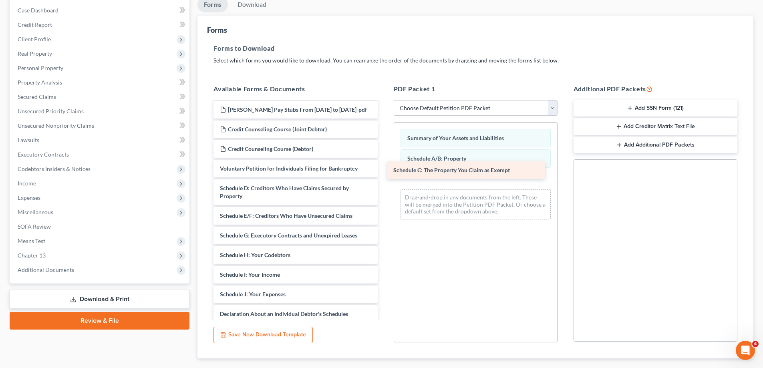
drag, startPoint x: 287, startPoint y: 196, endPoint x: 460, endPoint y: 170, distance: 175.4
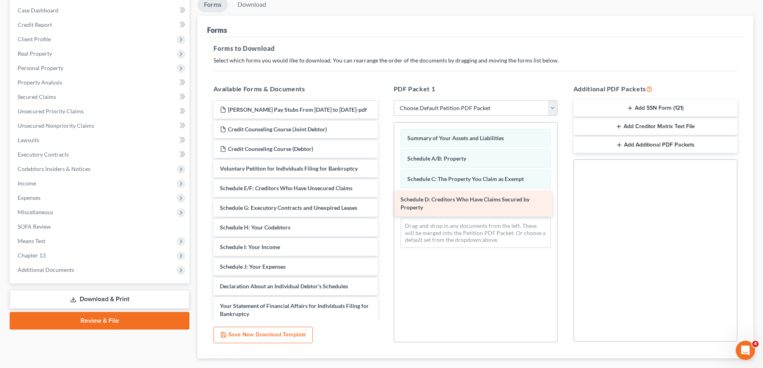
drag, startPoint x: 273, startPoint y: 200, endPoint x: 394, endPoint y: 210, distance: 121.8
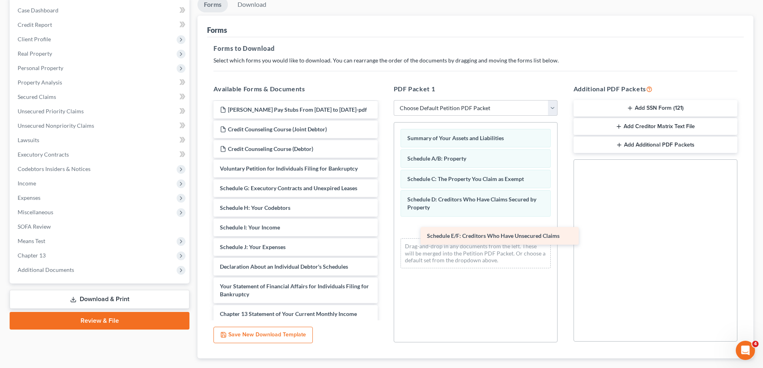
drag, startPoint x: 261, startPoint y: 198, endPoint x: 468, endPoint y: 238, distance: 210.9
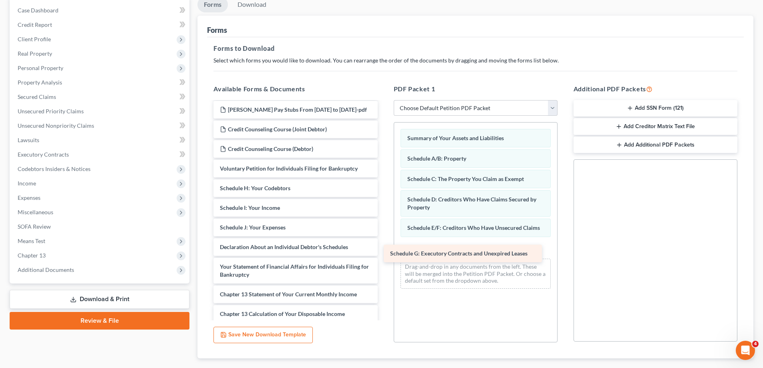
drag, startPoint x: 264, startPoint y: 200, endPoint x: 434, endPoint y: 257, distance: 179.6
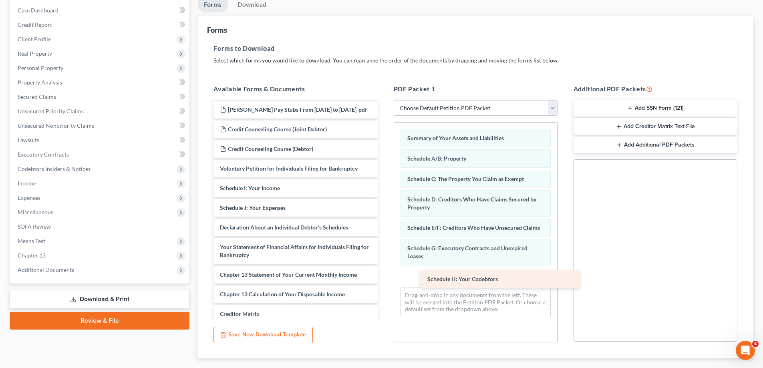
drag, startPoint x: 286, startPoint y: 197, endPoint x: 491, endPoint y: 279, distance: 220.1
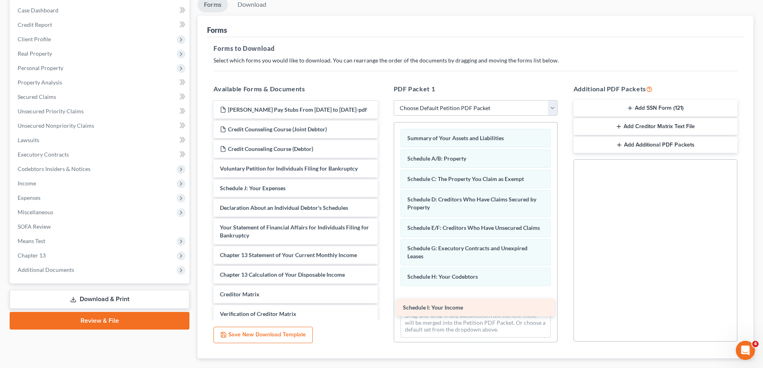
drag, startPoint x: 326, startPoint y: 199, endPoint x: 507, endPoint y: 310, distance: 212.6
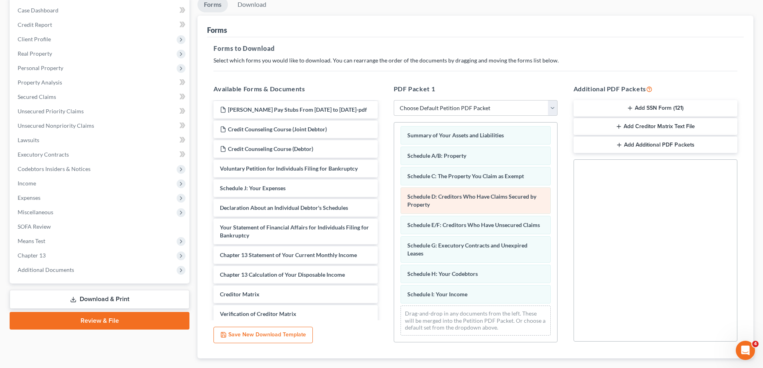
scroll to position [11, 0]
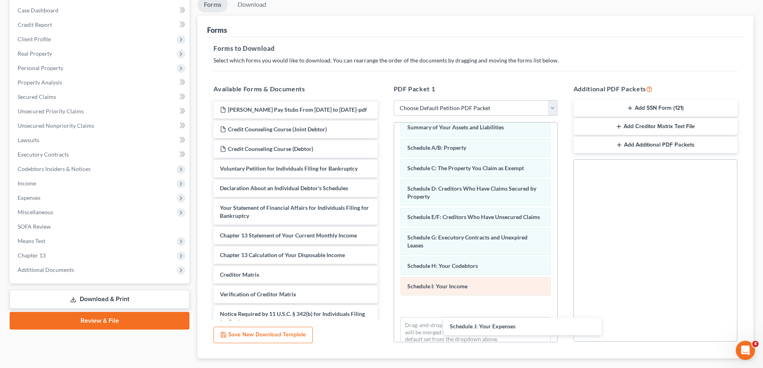
drag, startPoint x: 250, startPoint y: 195, endPoint x: 436, endPoint y: 296, distance: 211.7
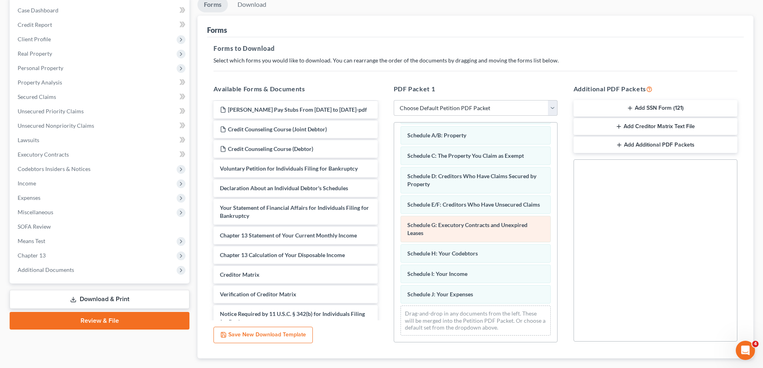
scroll to position [31, 0]
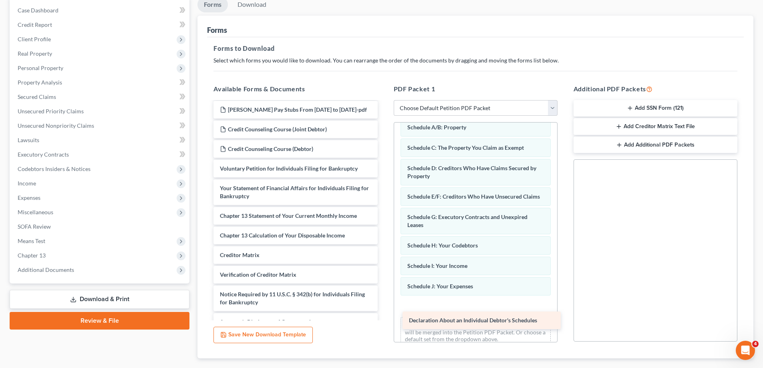
drag, startPoint x: 299, startPoint y: 198, endPoint x: 488, endPoint y: 322, distance: 226.2
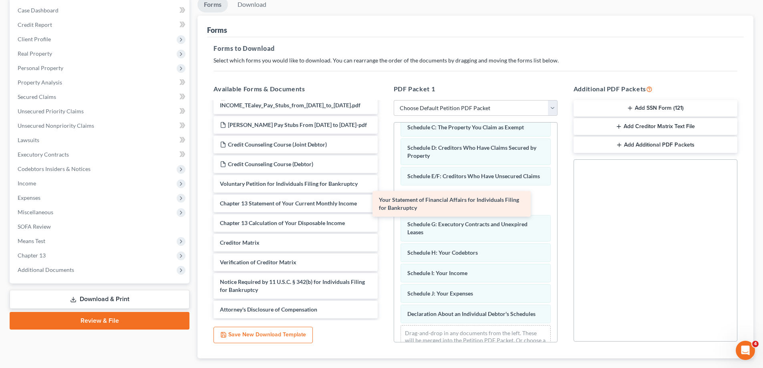
scroll to position [1956, 0]
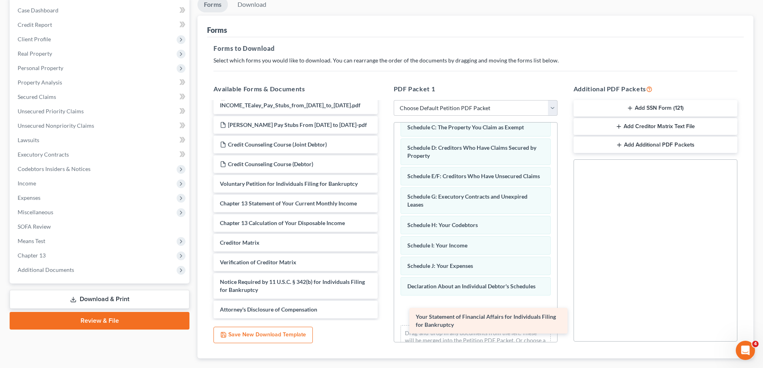
drag, startPoint x: 269, startPoint y: 207, endPoint x: 454, endPoint y: 326, distance: 220.4
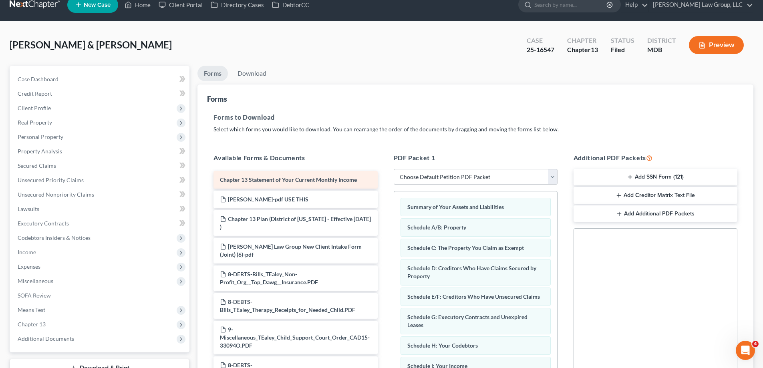
scroll to position [0, 0]
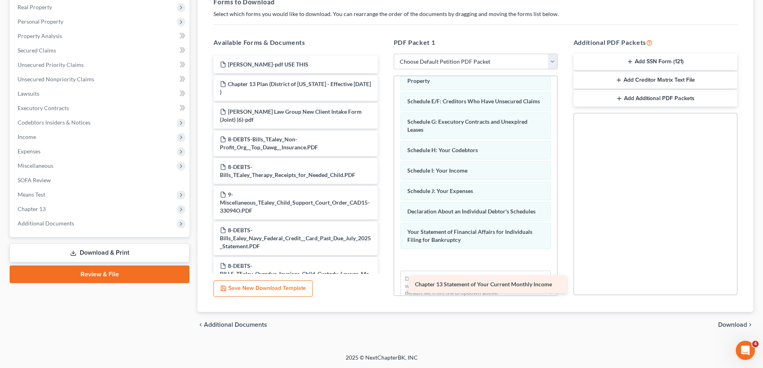
drag, startPoint x: 283, startPoint y: 65, endPoint x: 473, endPoint y: 274, distance: 281.9
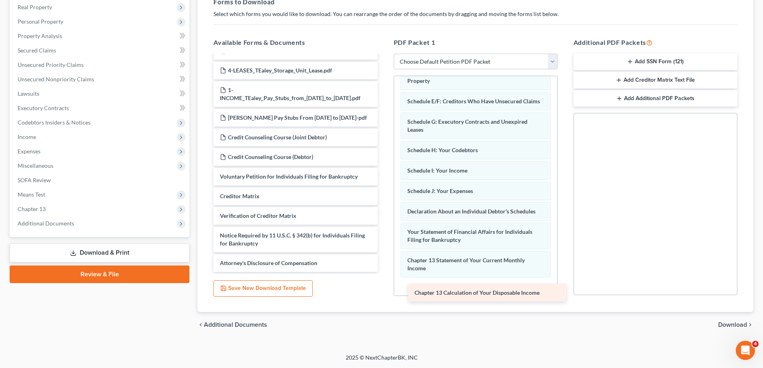
drag, startPoint x: 298, startPoint y: 179, endPoint x: 490, endPoint y: 291, distance: 221.6
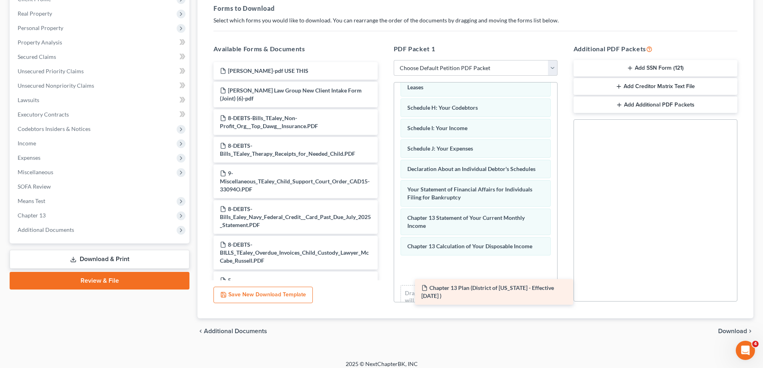
drag, startPoint x: 275, startPoint y: 91, endPoint x: 466, endPoint y: 285, distance: 272.2
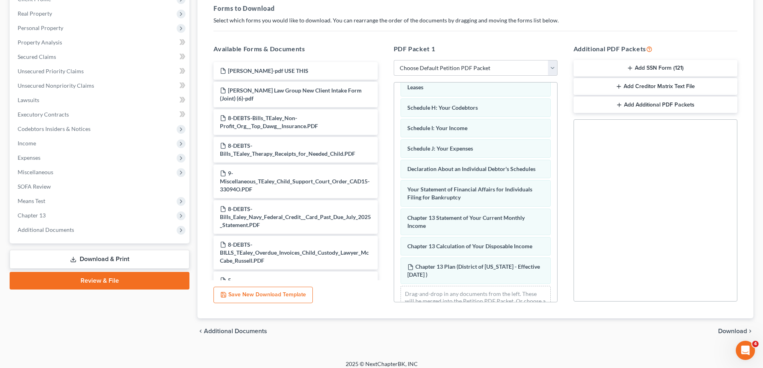
click at [729, 332] on span "Download" at bounding box center [732, 331] width 29 height 6
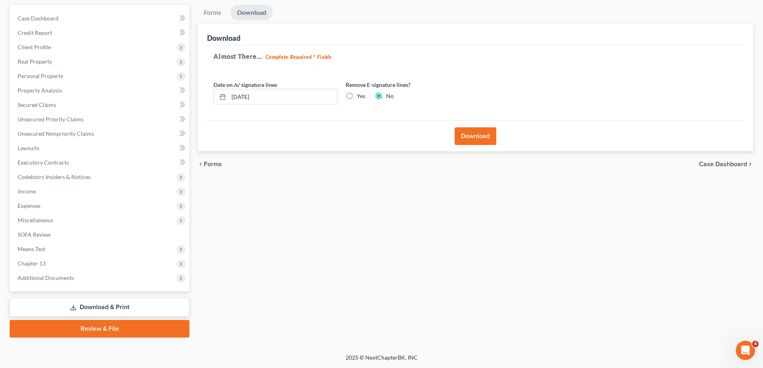
click at [464, 128] on button "Download" at bounding box center [476, 136] width 42 height 18
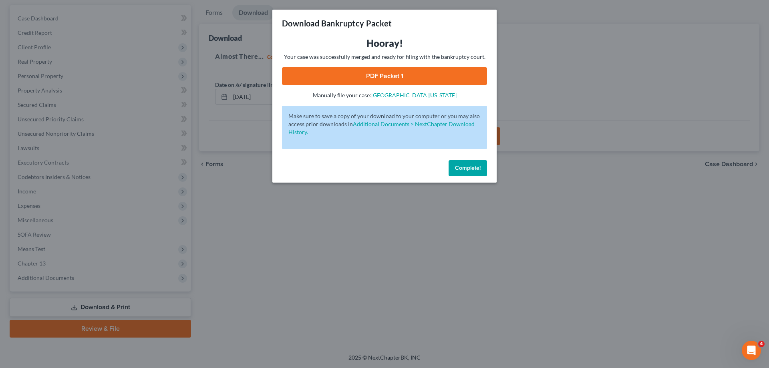
click at [406, 77] on link "PDF Packet 1" at bounding box center [384, 76] width 205 height 18
click at [465, 172] on button "Complete!" at bounding box center [468, 168] width 38 height 16
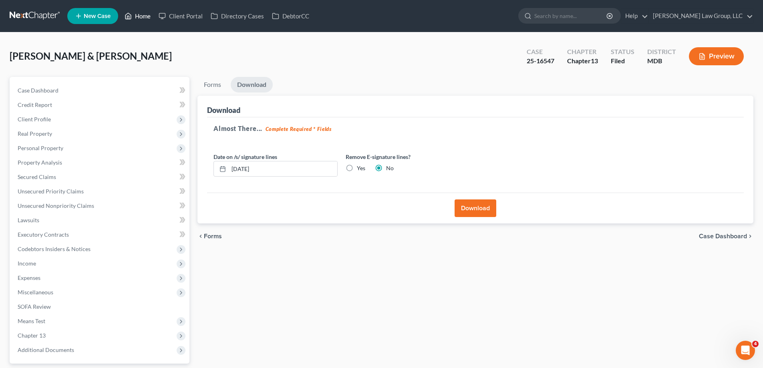
click at [141, 16] on link "Home" at bounding box center [138, 16] width 34 height 14
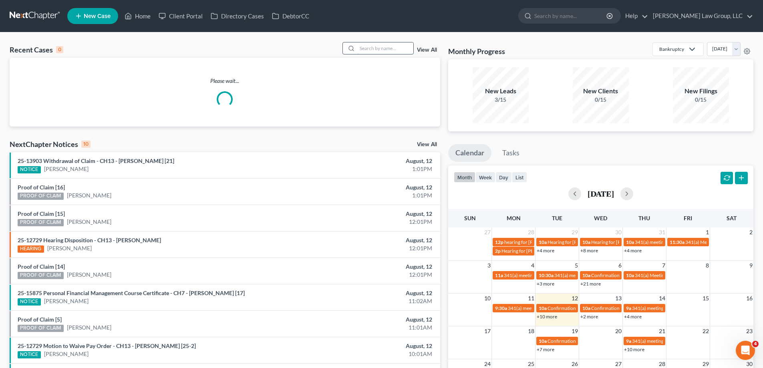
click at [399, 50] on input "search" at bounding box center [385, 48] width 56 height 12
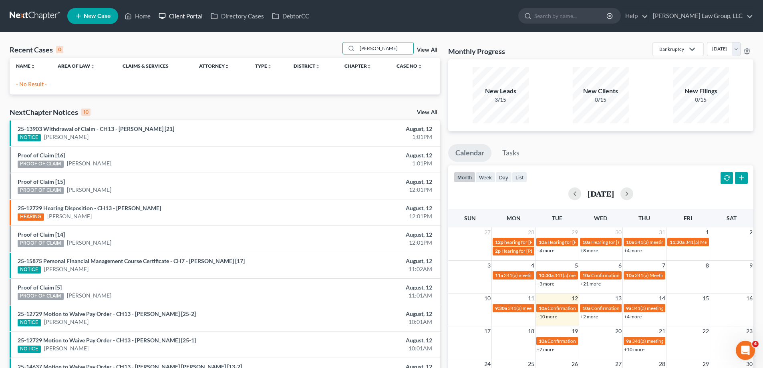
type input "[PERSON_NAME]"
click at [176, 17] on link "Client Portal" at bounding box center [181, 16] width 52 height 14
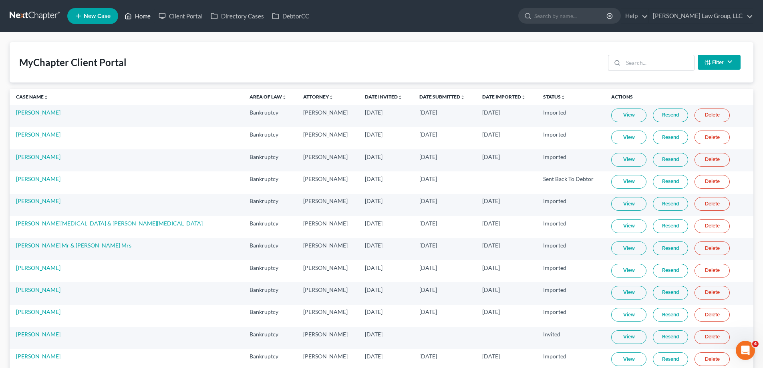
click at [147, 17] on link "Home" at bounding box center [138, 16] width 34 height 14
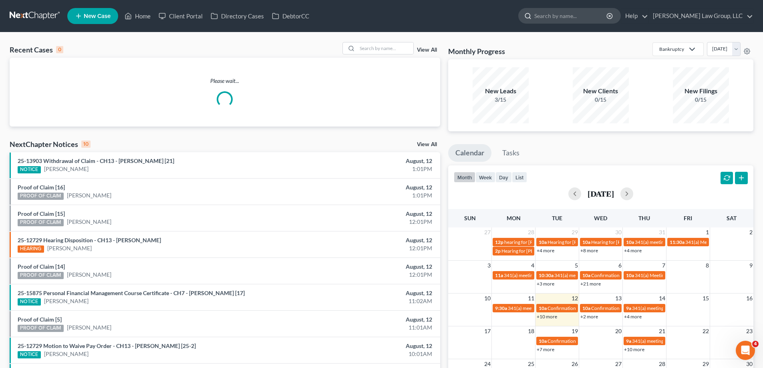
click at [598, 20] on input "search" at bounding box center [570, 15] width 73 height 15
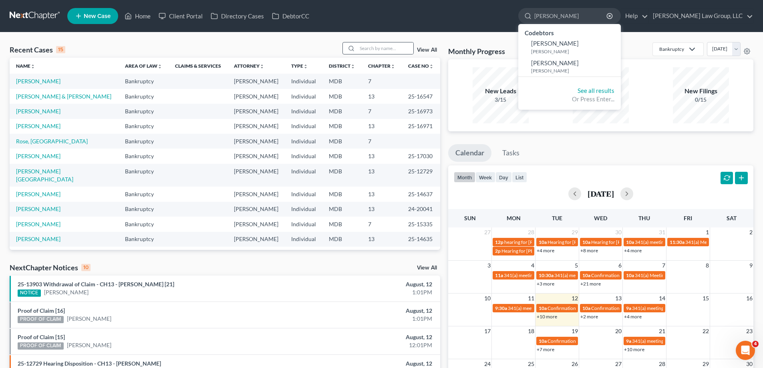
type input "[PERSON_NAME]"
click at [389, 42] on div at bounding box center [378, 48] width 71 height 12
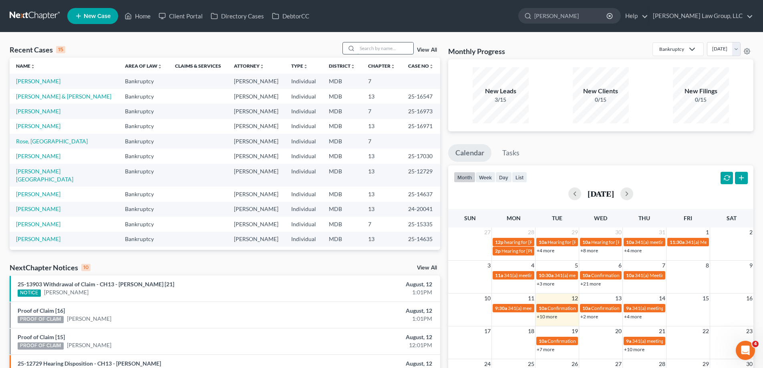
click at [388, 48] on input "search" at bounding box center [385, 48] width 56 height 12
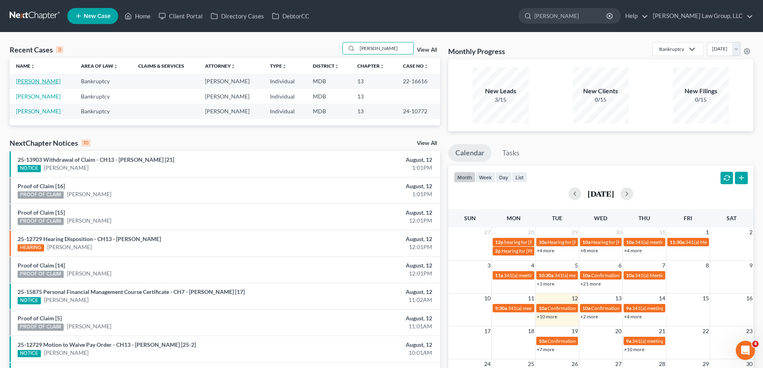
type input "[PERSON_NAME]"
click at [43, 83] on link "[PERSON_NAME]" at bounding box center [38, 81] width 44 height 7
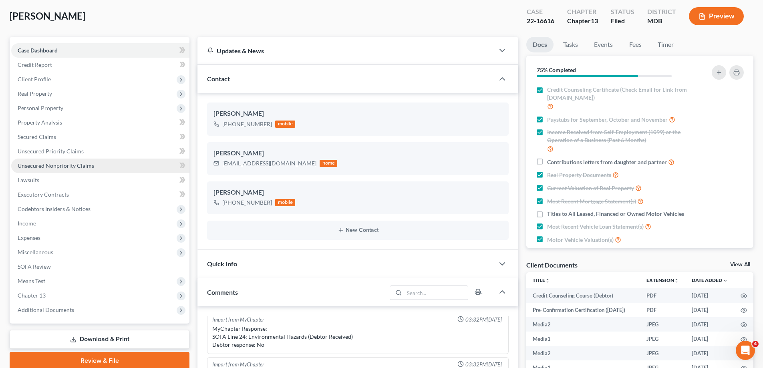
scroll to position [3352, 0]
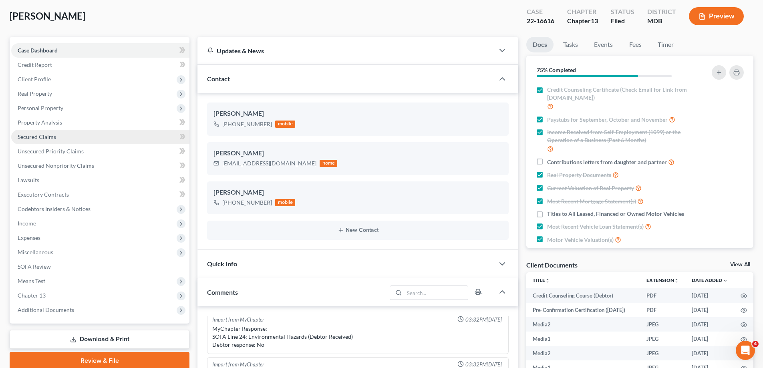
click at [59, 133] on link "Secured Claims" at bounding box center [100, 137] width 178 height 14
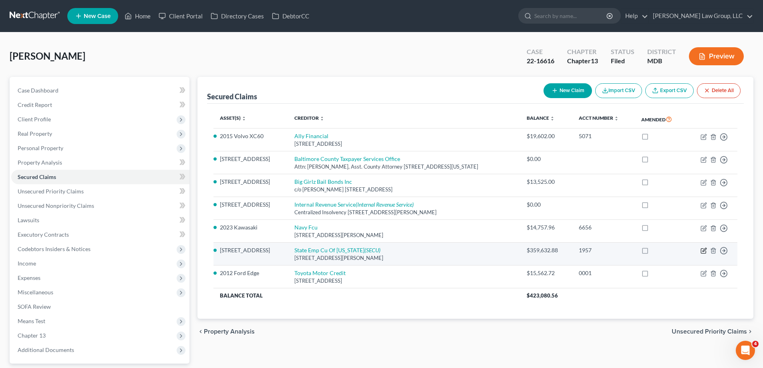
click at [702, 252] on icon "button" at bounding box center [704, 251] width 6 height 6
select select "21"
select select "3"
select select "0"
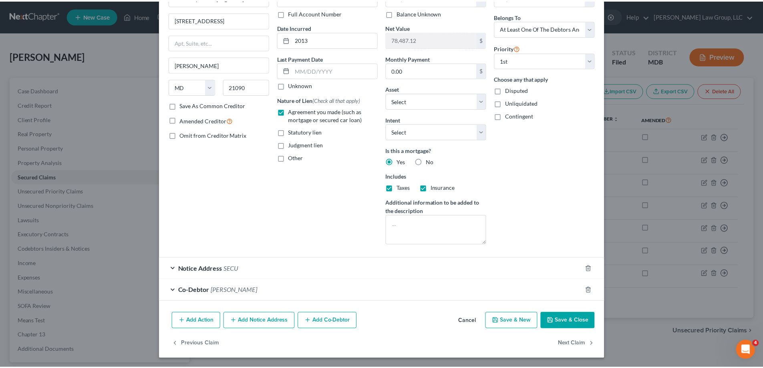
scroll to position [56, 0]
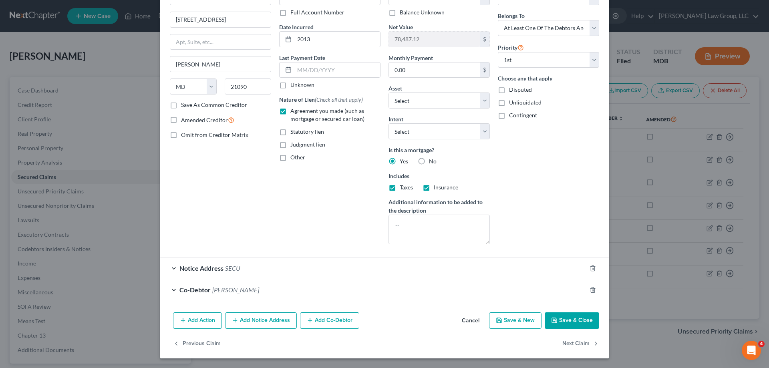
click at [558, 321] on button "Save & Close" at bounding box center [572, 320] width 54 height 17
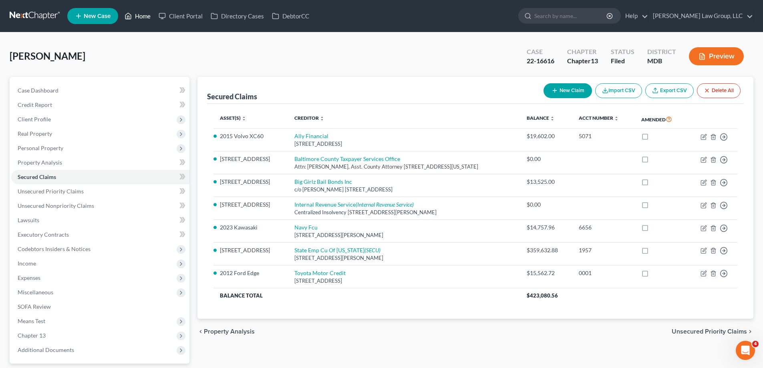
click at [139, 10] on link "Home" at bounding box center [138, 16] width 34 height 14
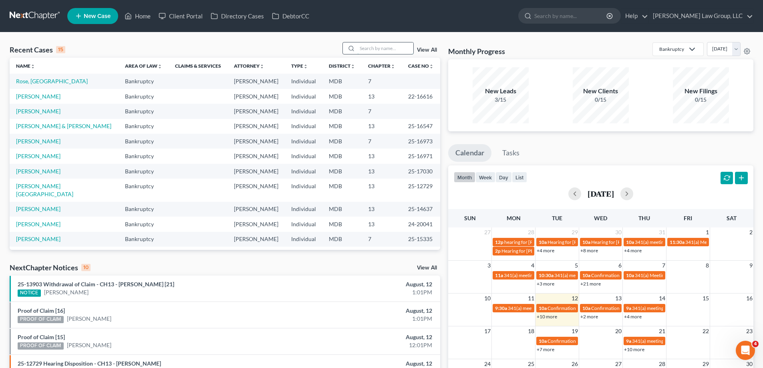
click at [385, 48] on input "search" at bounding box center [385, 48] width 56 height 12
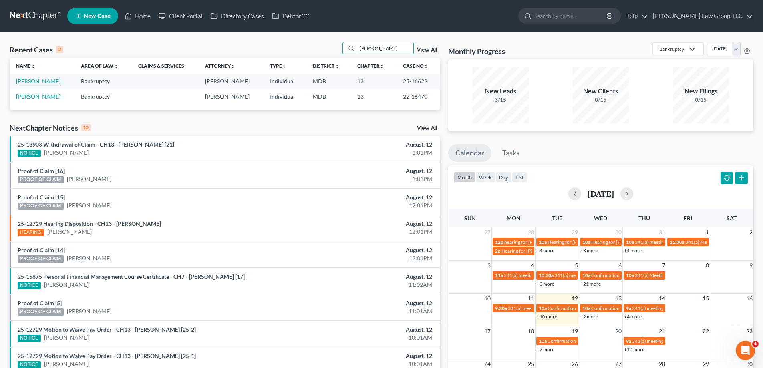
type input "[PERSON_NAME]"
click at [36, 84] on link "[PERSON_NAME]" at bounding box center [38, 81] width 44 height 7
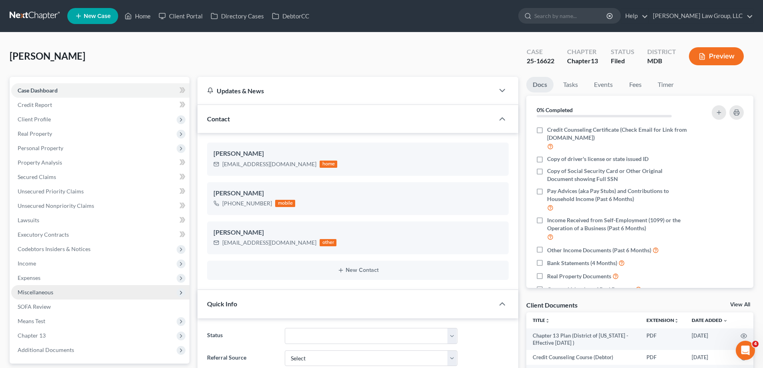
drag, startPoint x: 83, startPoint y: 337, endPoint x: 124, endPoint y: 286, distance: 64.7
click at [83, 337] on span "Chapter 13" at bounding box center [100, 336] width 178 height 14
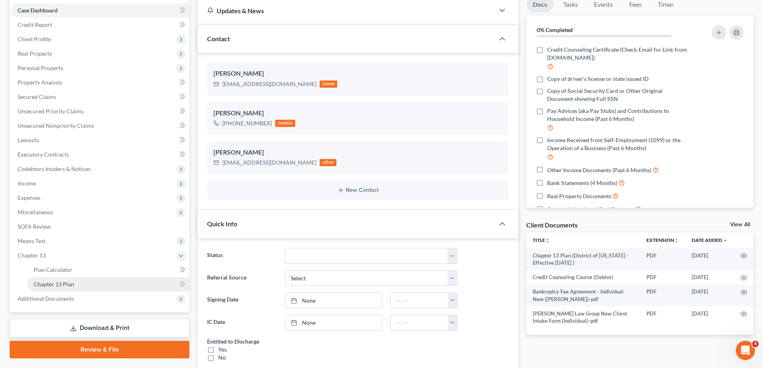
click at [95, 281] on link "Chapter 13 Plan" at bounding box center [108, 284] width 162 height 14
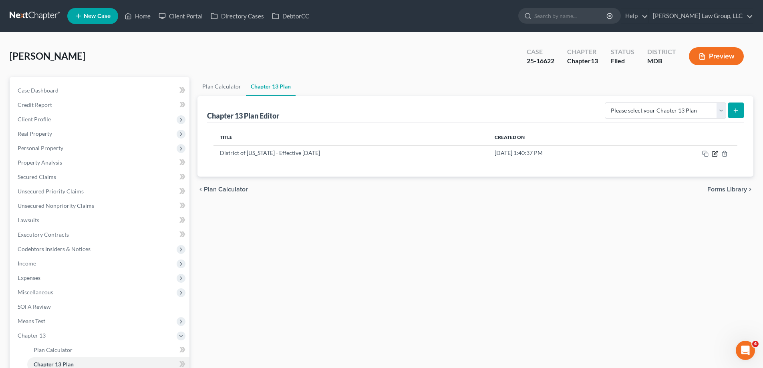
click at [715, 154] on icon "button" at bounding box center [715, 154] width 6 height 6
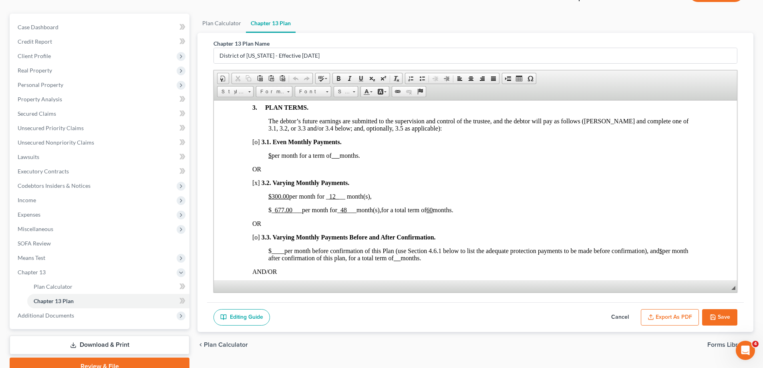
scroll to position [101, 0]
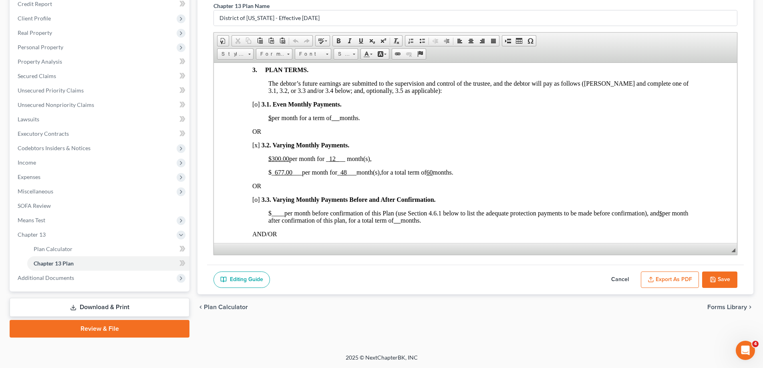
click at [728, 286] on button "Save" at bounding box center [719, 280] width 35 height 17
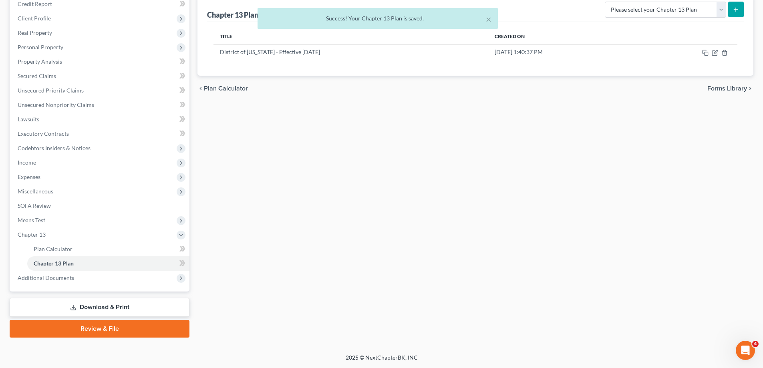
click at [52, 19] on div "× Success! Your Chapter 13 Plan is saved." at bounding box center [377, 20] width 763 height 25
click at [41, 18] on div "× Success! Your Chapter 13 Plan is saved." at bounding box center [377, 20] width 763 height 25
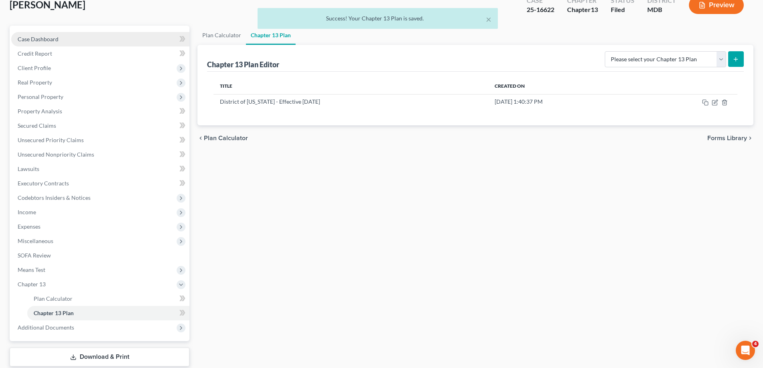
scroll to position [0, 0]
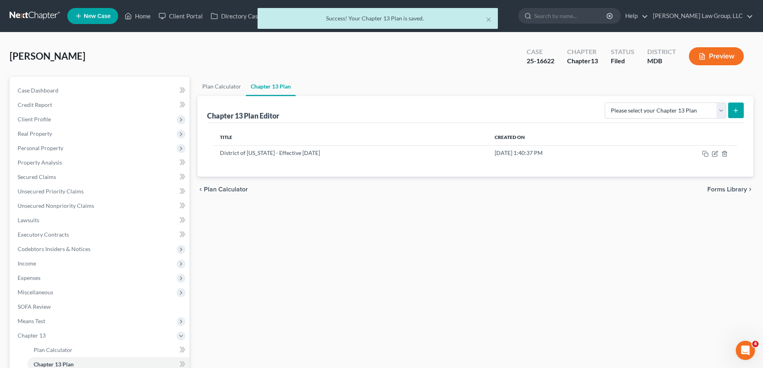
drag, startPoint x: 33, startPoint y: 119, endPoint x: 52, endPoint y: 140, distance: 27.8
click at [33, 119] on span "Client Profile" at bounding box center [34, 119] width 33 height 7
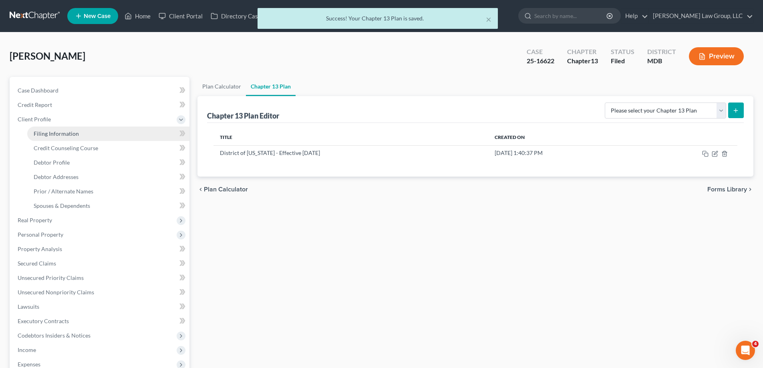
click at [49, 132] on span "Filing Information" at bounding box center [56, 133] width 45 height 7
select select "1"
select select "0"
select select "3"
select select "38"
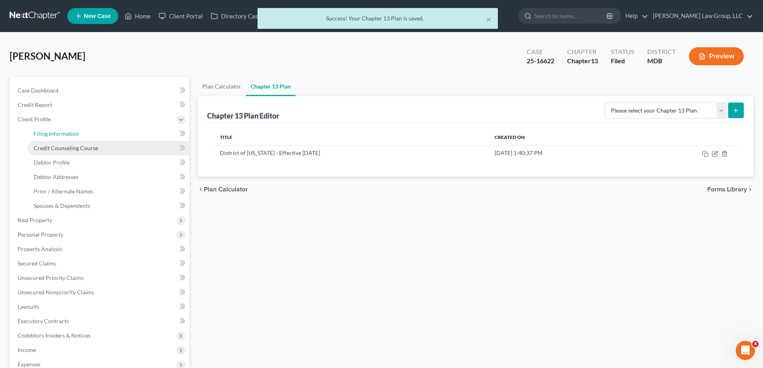
select select "0"
select select "21"
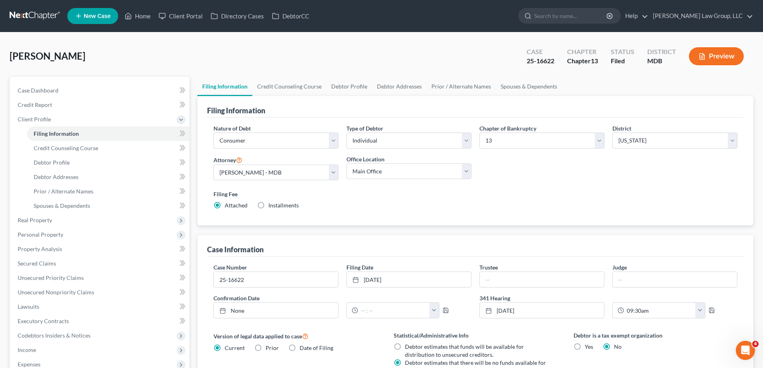
drag, startPoint x: 659, startPoint y: 202, endPoint x: 684, endPoint y: 301, distance: 102.0
click at [659, 202] on div "Filing Fee Attached Installments Installments" at bounding box center [476, 200] width 524 height 20
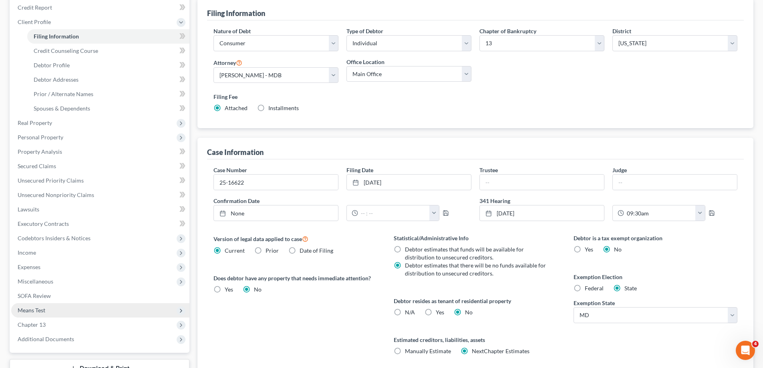
scroll to position [120, 0]
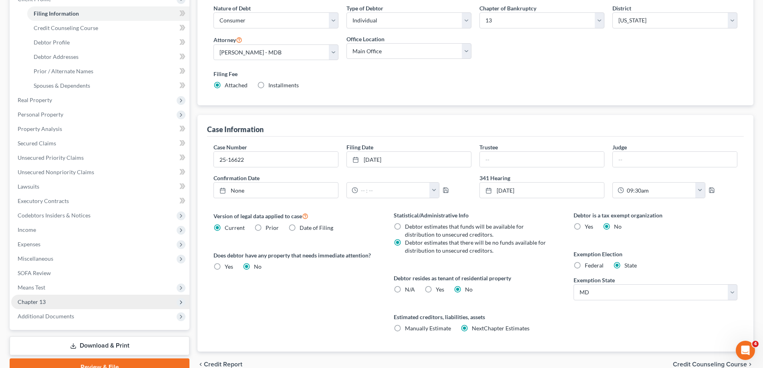
click at [94, 306] on span "Chapter 13" at bounding box center [100, 302] width 178 height 14
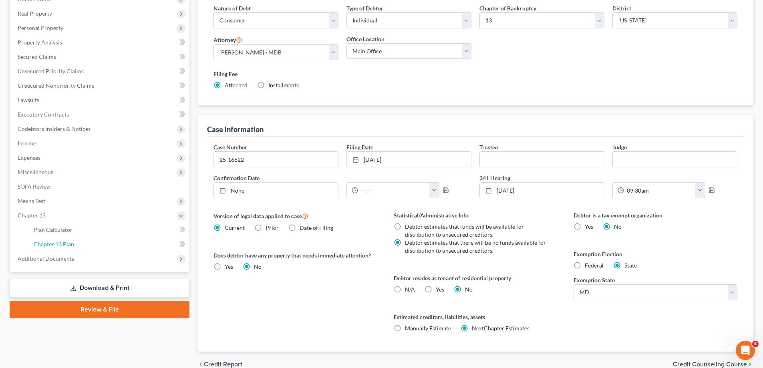
click at [89, 245] on link "Chapter 13 Plan" at bounding box center [108, 244] width 162 height 14
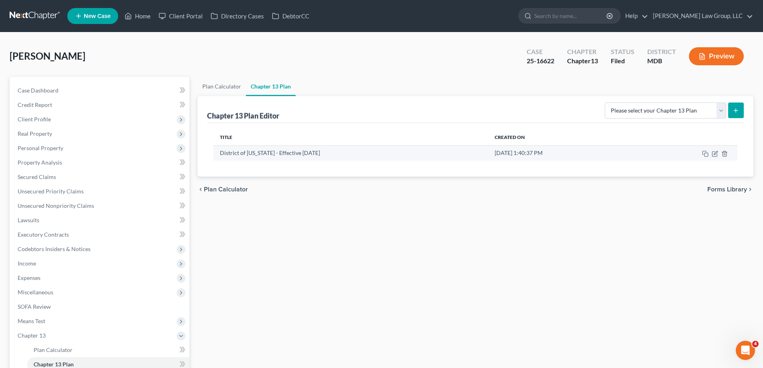
click at [714, 147] on td at bounding box center [686, 152] width 101 height 15
click at [714, 151] on icon "button" at bounding box center [715, 154] width 6 height 6
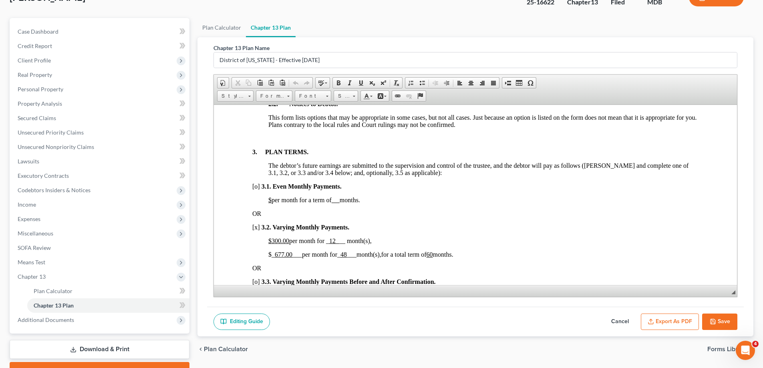
scroll to position [101, 0]
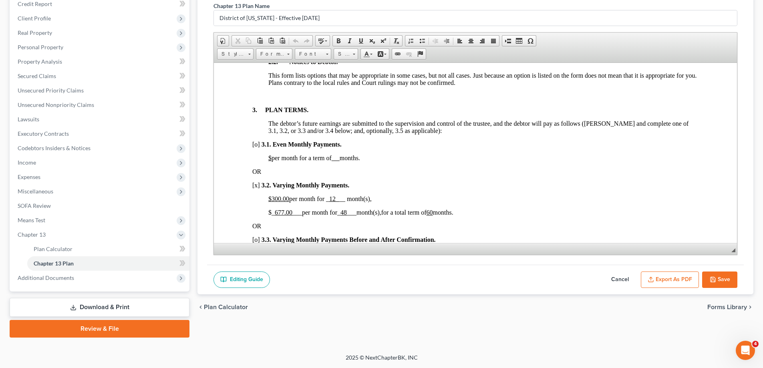
click at [614, 280] on button "Cancel" at bounding box center [620, 280] width 35 height 17
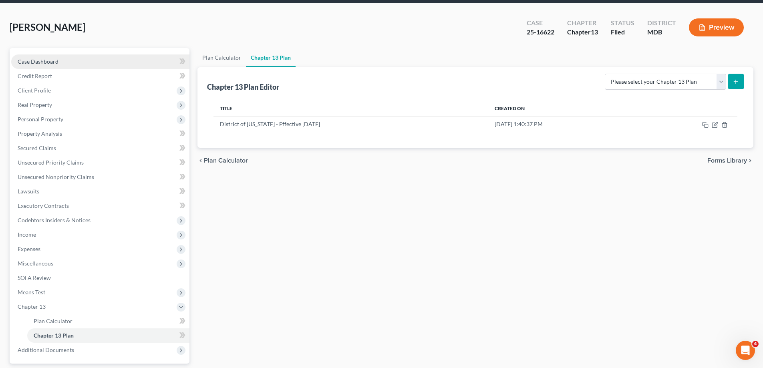
scroll to position [0, 0]
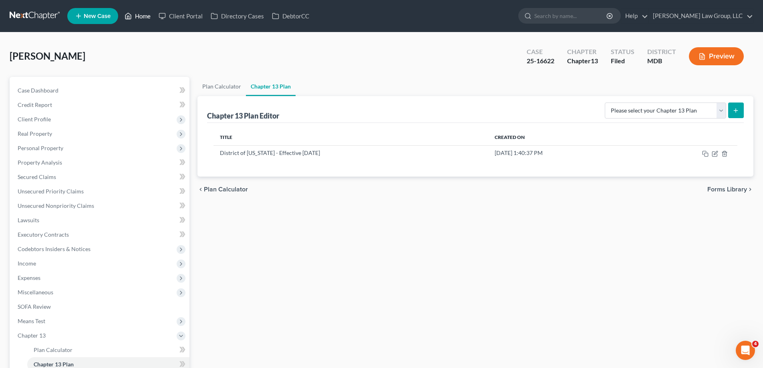
click at [141, 20] on link "Home" at bounding box center [138, 16] width 34 height 14
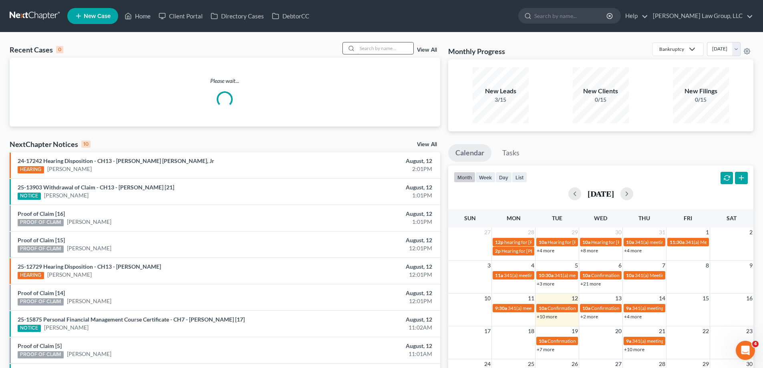
click at [398, 49] on input "search" at bounding box center [385, 48] width 56 height 12
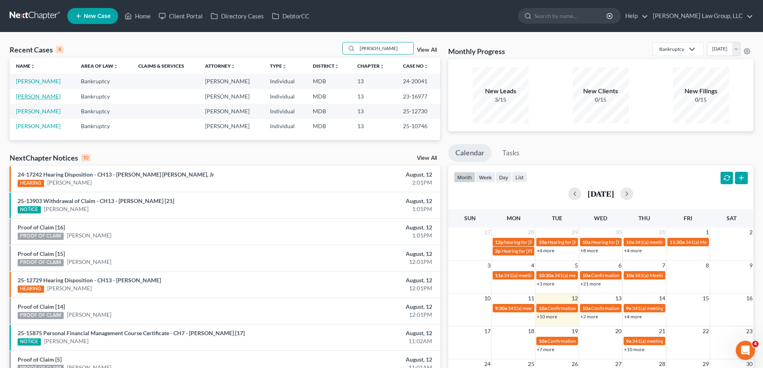
type input "[PERSON_NAME]"
click at [46, 99] on link "[PERSON_NAME]" at bounding box center [38, 96] width 44 height 7
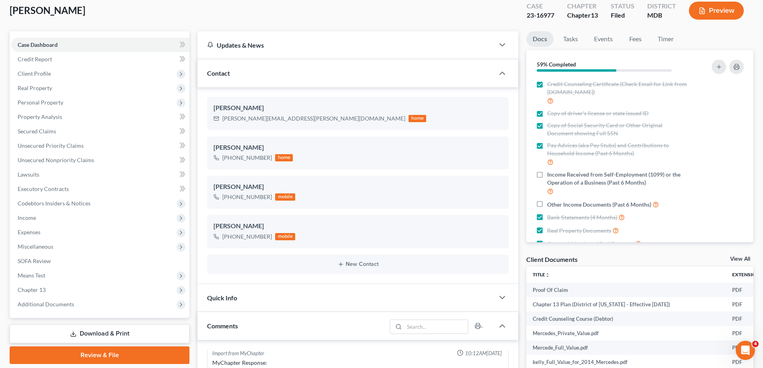
scroll to position [80, 0]
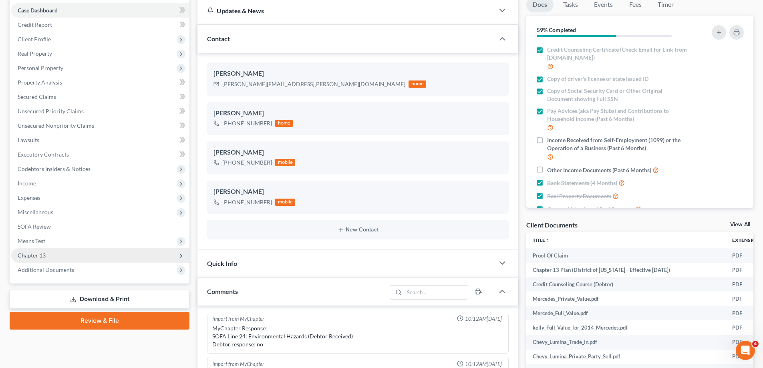
click at [75, 254] on span "Chapter 13" at bounding box center [100, 255] width 178 height 14
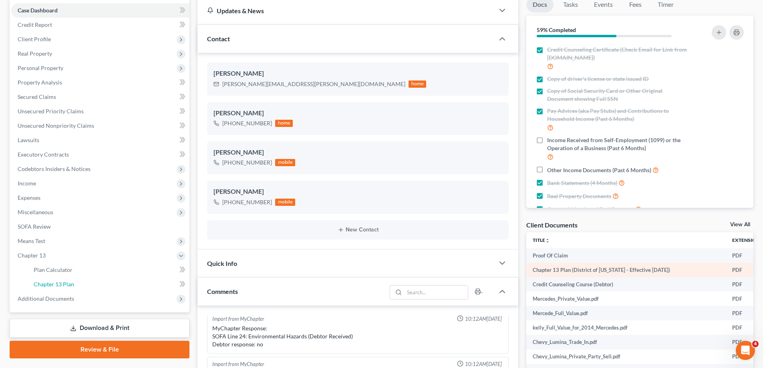
drag, startPoint x: 87, startPoint y: 286, endPoint x: 557, endPoint y: 277, distance: 470.4
click at [87, 286] on link "Chapter 13 Plan" at bounding box center [108, 284] width 162 height 14
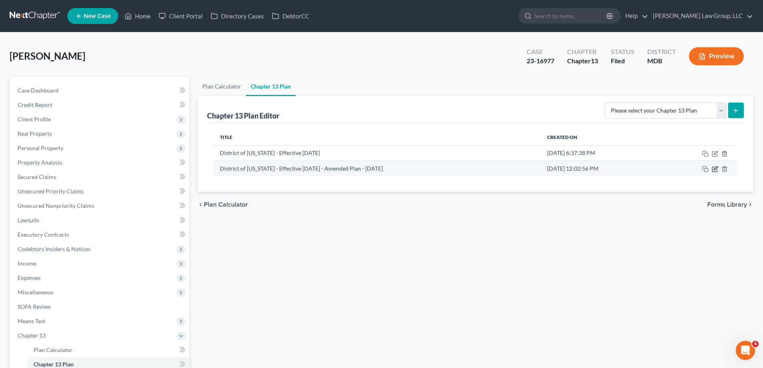
click at [716, 169] on icon "button" at bounding box center [715, 169] width 6 height 6
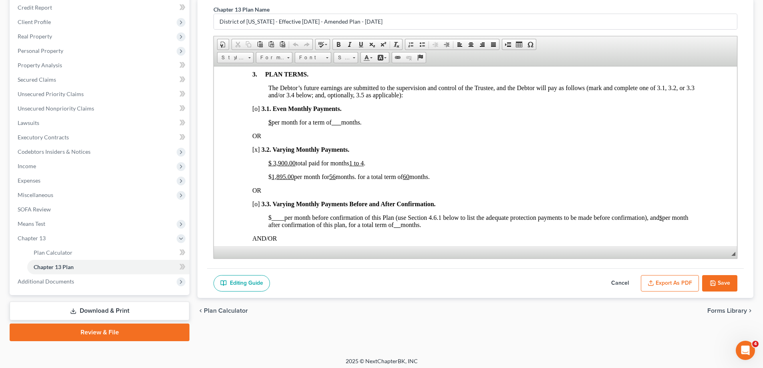
scroll to position [101, 0]
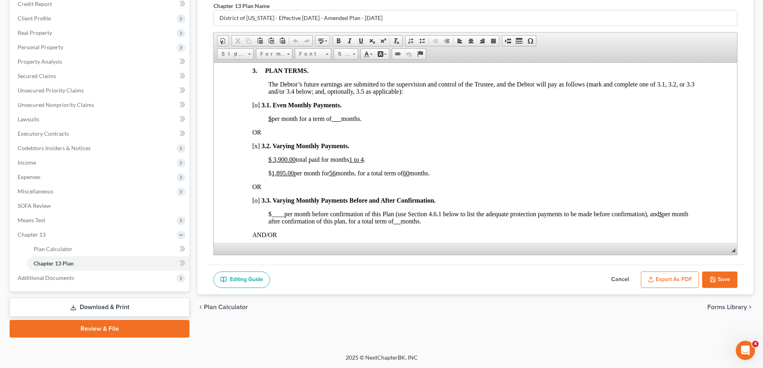
click at [620, 281] on button "Cancel" at bounding box center [620, 280] width 35 height 17
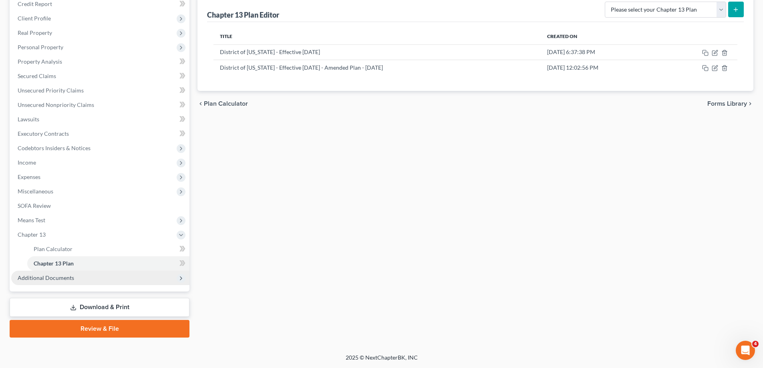
click at [102, 285] on span "Additional Documents" at bounding box center [100, 278] width 178 height 14
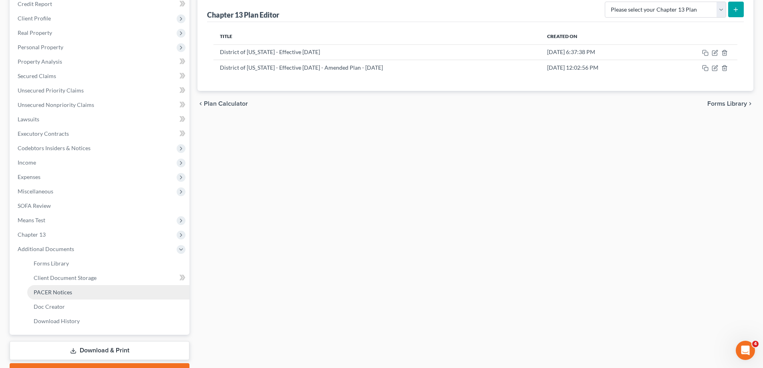
click at [92, 298] on link "PACER Notices" at bounding box center [108, 292] width 162 height 14
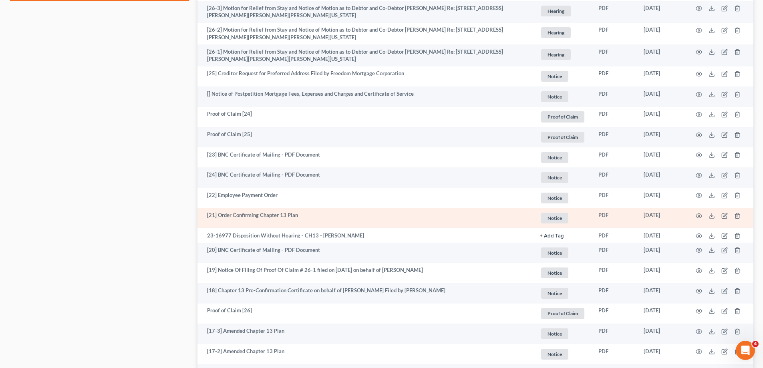
scroll to position [601, 0]
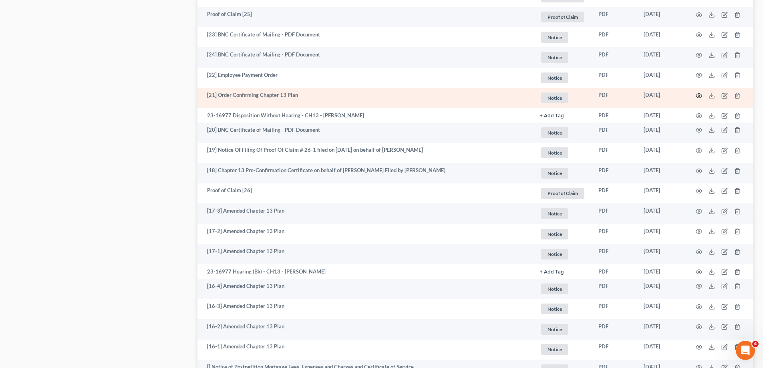
click at [698, 96] on icon "button" at bounding box center [699, 96] width 6 height 6
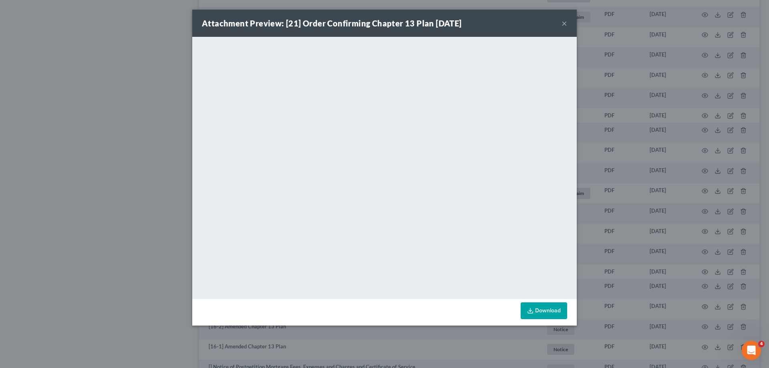
click at [564, 24] on button "×" at bounding box center [565, 23] width 6 height 10
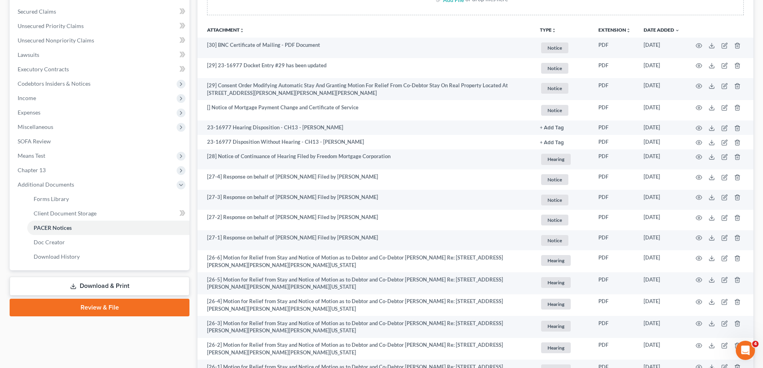
scroll to position [0, 0]
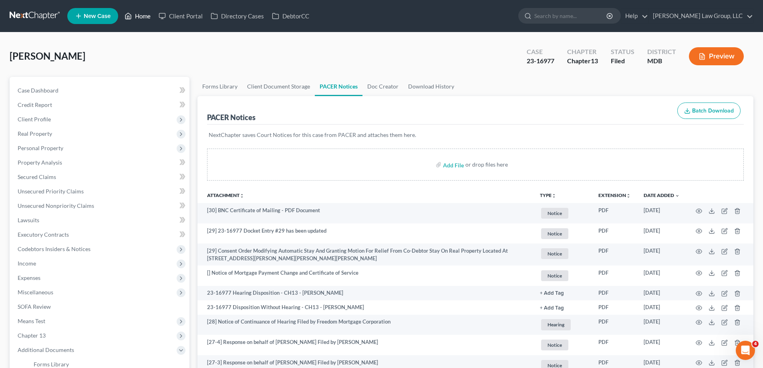
click at [143, 16] on link "Home" at bounding box center [138, 16] width 34 height 14
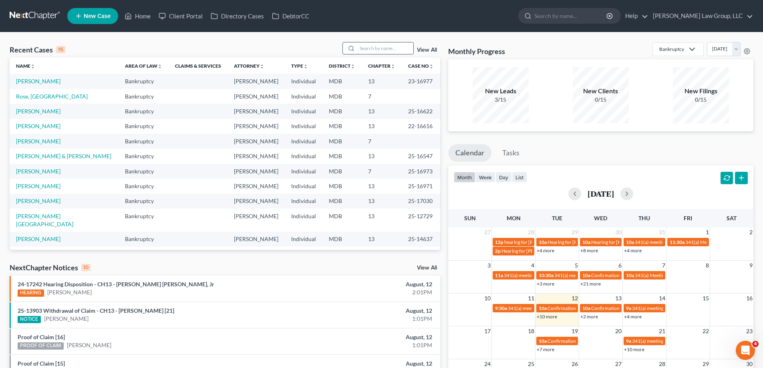
click at [369, 51] on input "search" at bounding box center [385, 48] width 56 height 12
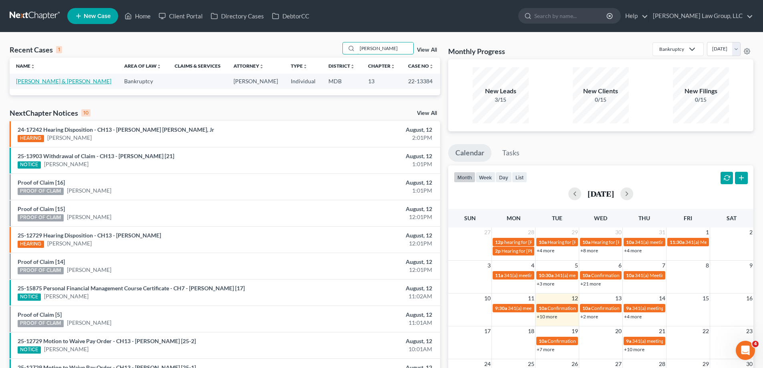
type input "[PERSON_NAME]"
click at [43, 81] on link "[PERSON_NAME] & [PERSON_NAME]" at bounding box center [63, 81] width 95 height 7
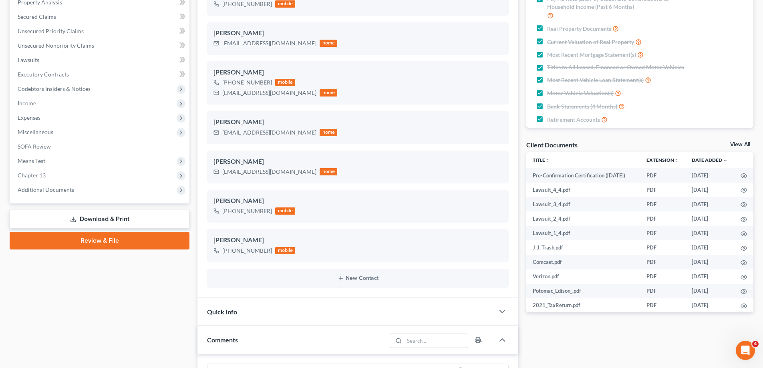
scroll to position [206, 0]
click at [74, 191] on span "Additional Documents" at bounding box center [100, 190] width 178 height 14
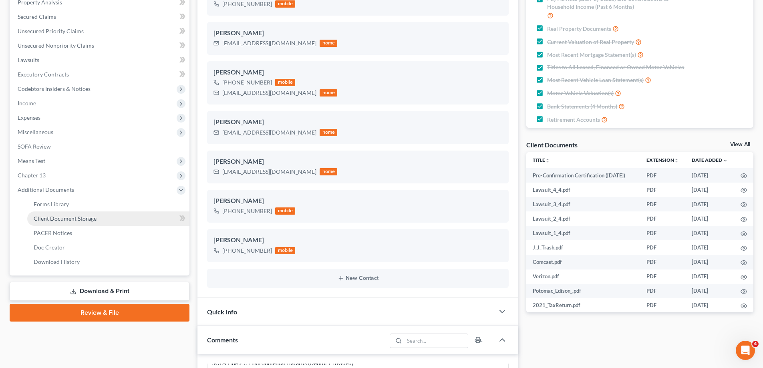
click at [81, 222] on link "Client Document Storage" at bounding box center [108, 219] width 162 height 14
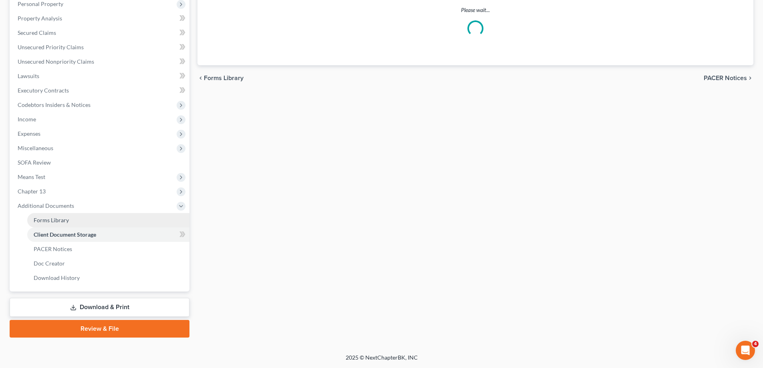
scroll to position [114, 0]
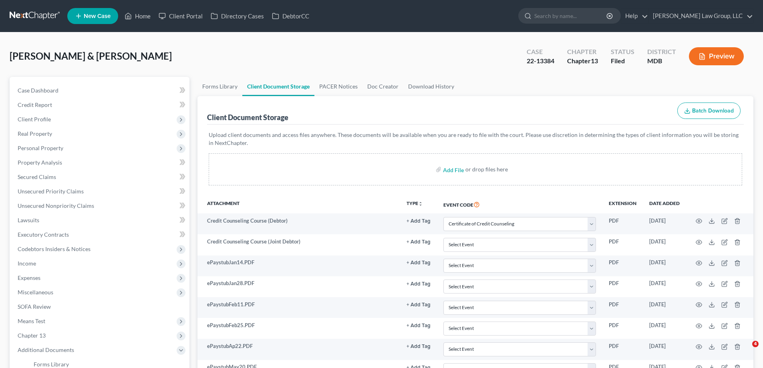
select select "14"
click at [331, 85] on link "PACER Notices" at bounding box center [338, 86] width 48 height 19
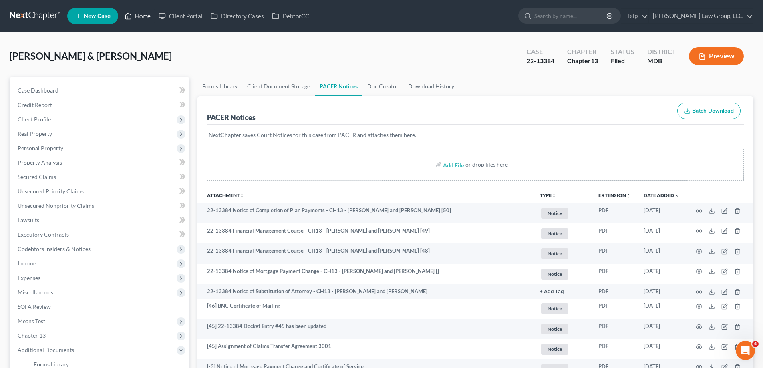
click at [135, 20] on link "Home" at bounding box center [138, 16] width 34 height 14
